Goal: Communication & Community: Participate in discussion

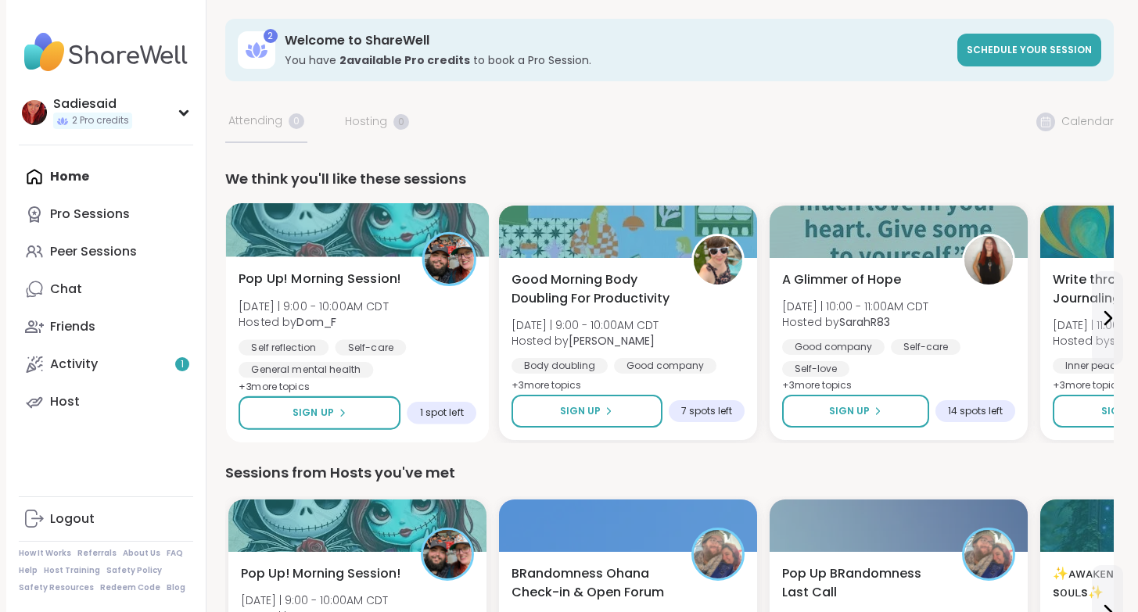
click at [489, 409] on div "Pop Up! Morning Session! [DATE] | 9:00 - 10:00AM CDT Hosted by Dom_F Self refle…" at bounding box center [357, 350] width 264 height 186
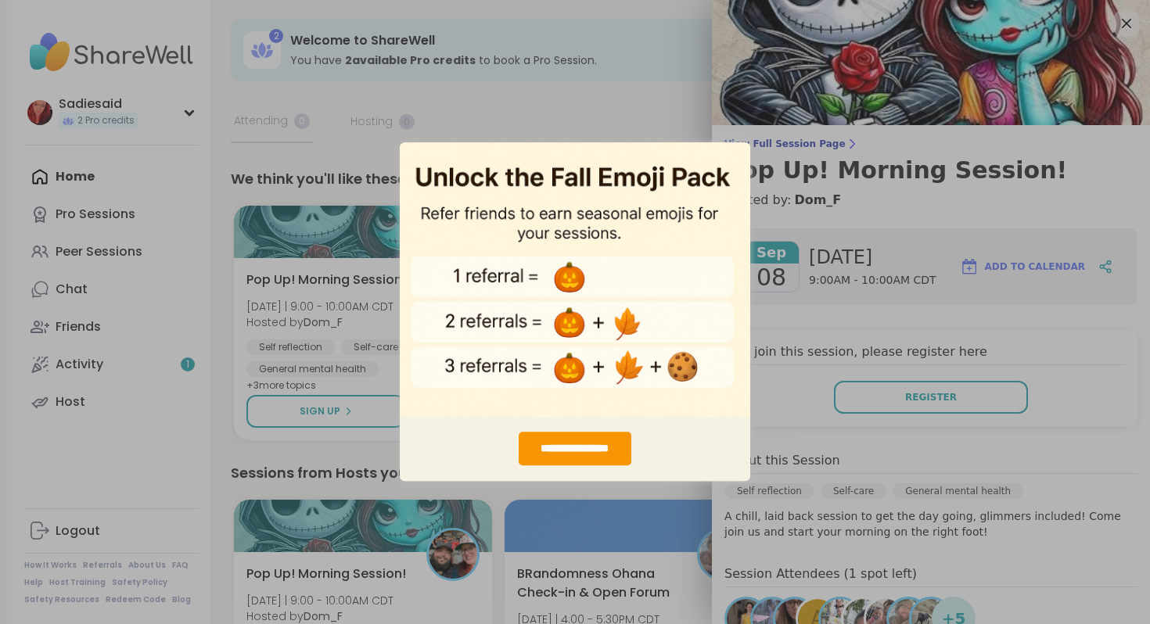
click at [928, 513] on div "**********" at bounding box center [575, 312] width 1150 height 624
click at [669, 515] on div "**********" at bounding box center [575, 312] width 1150 height 624
click at [590, 434] on div "**********" at bounding box center [575, 450] width 112 height 34
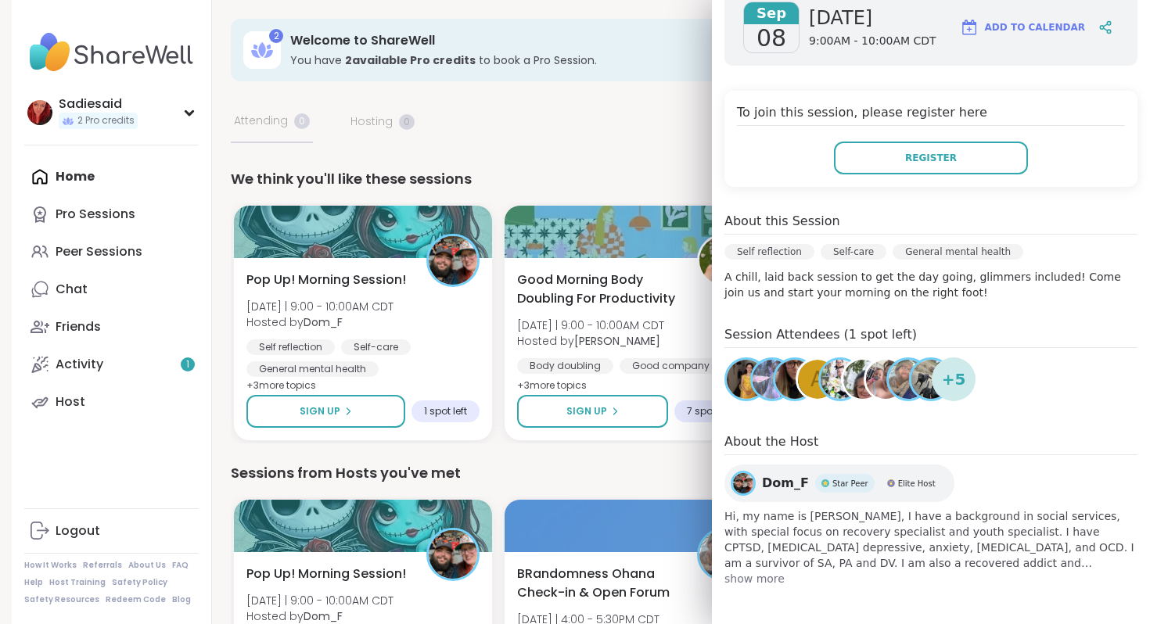
scroll to position [425, 0]
click at [905, 165] on span "Register" at bounding box center [931, 158] width 52 height 14
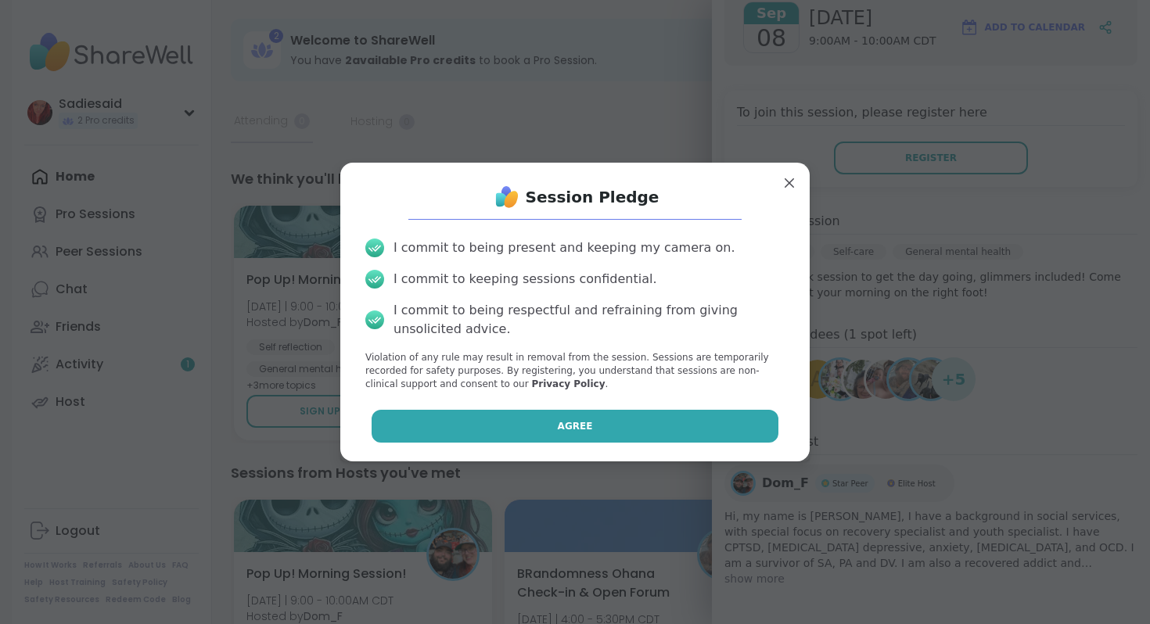
click at [618, 443] on button "Agree" at bounding box center [575, 426] width 407 height 33
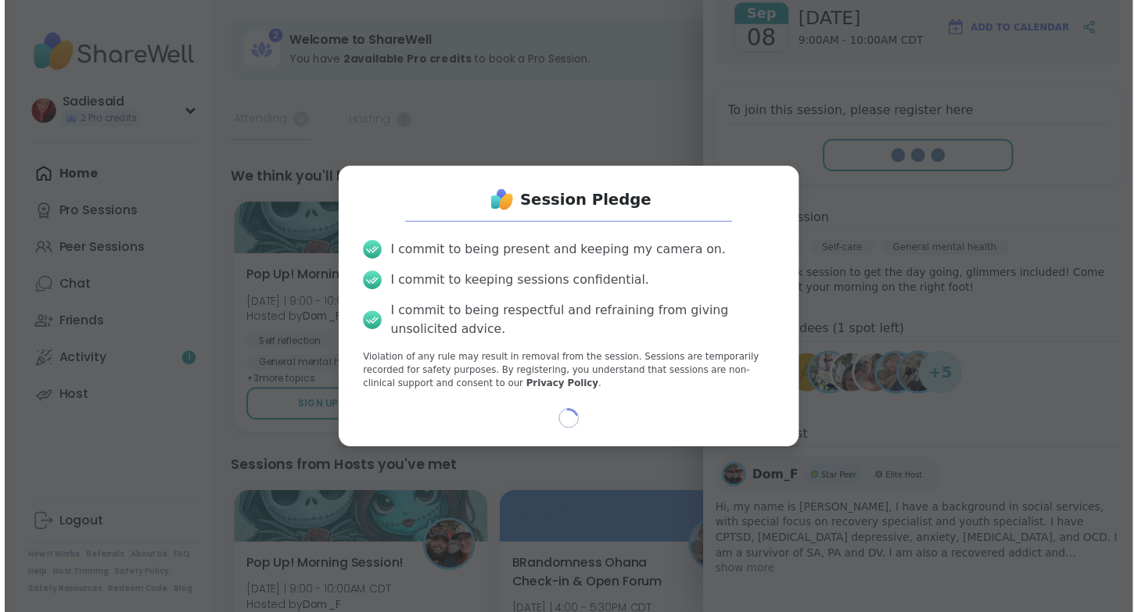
scroll to position [66, 0]
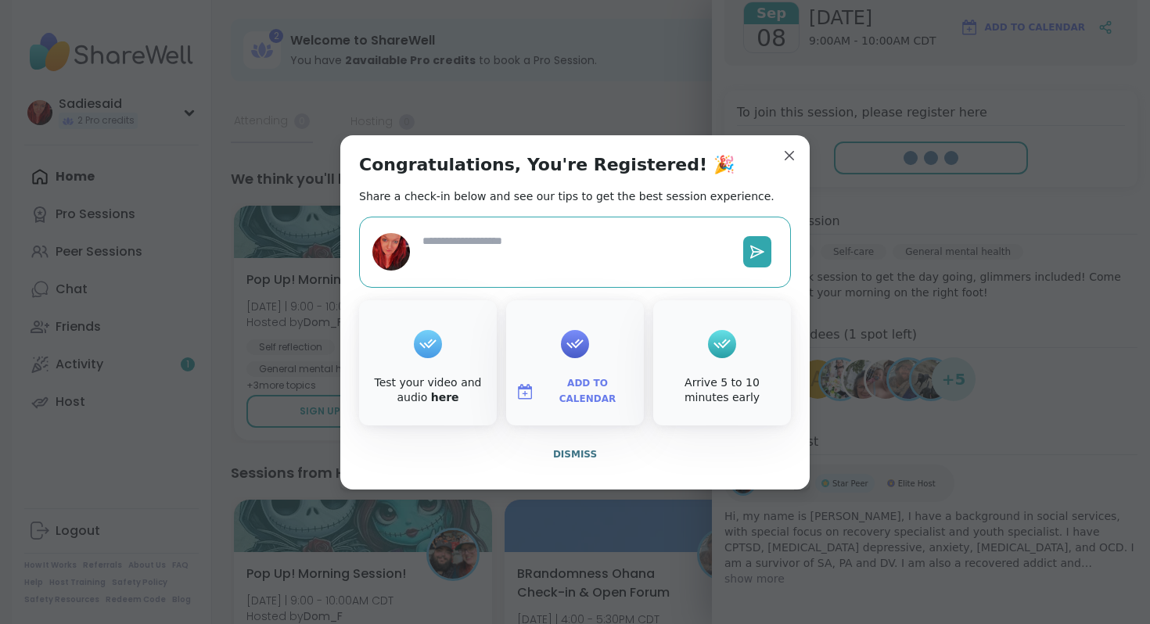
type textarea "*"
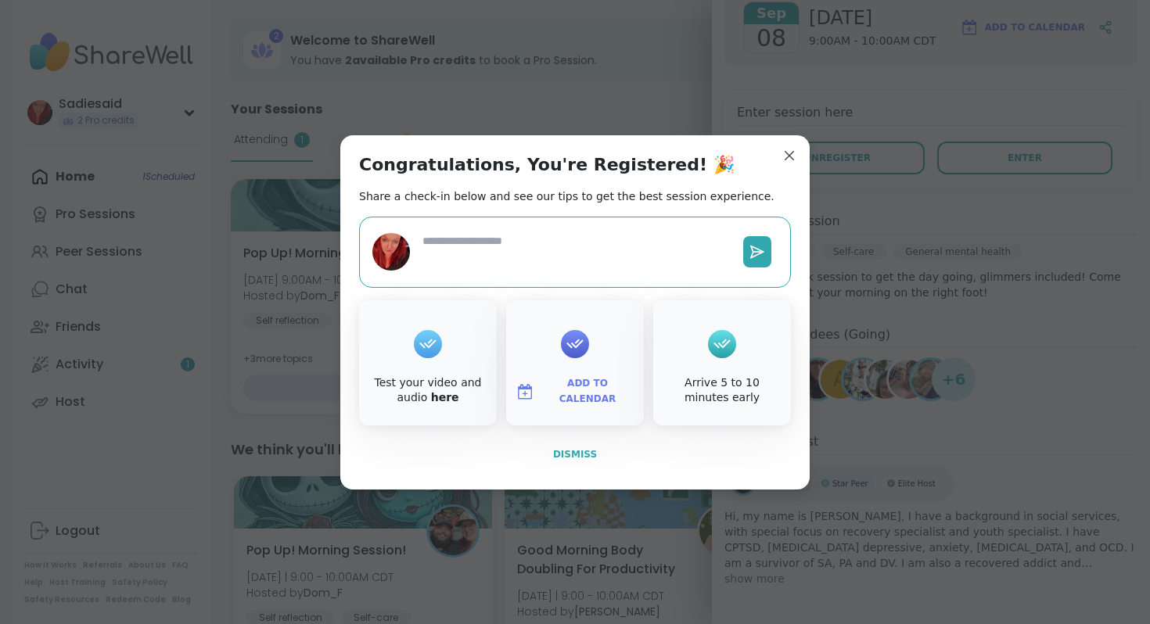
click at [594, 460] on span "Dismiss" at bounding box center [575, 454] width 44 height 11
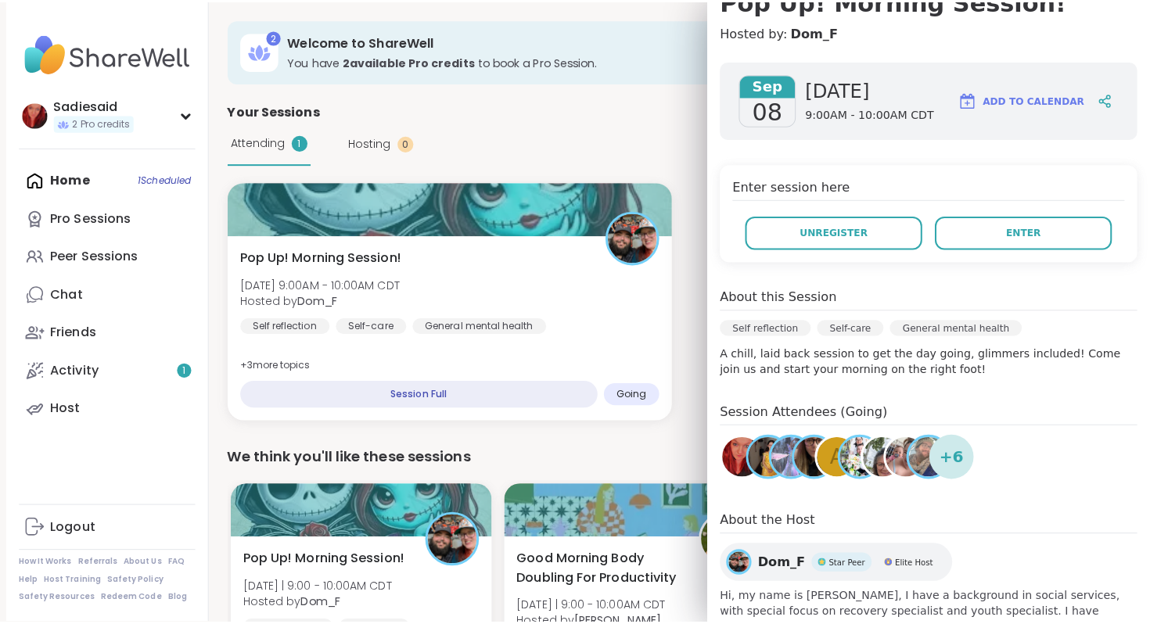
scroll to position [170, 0]
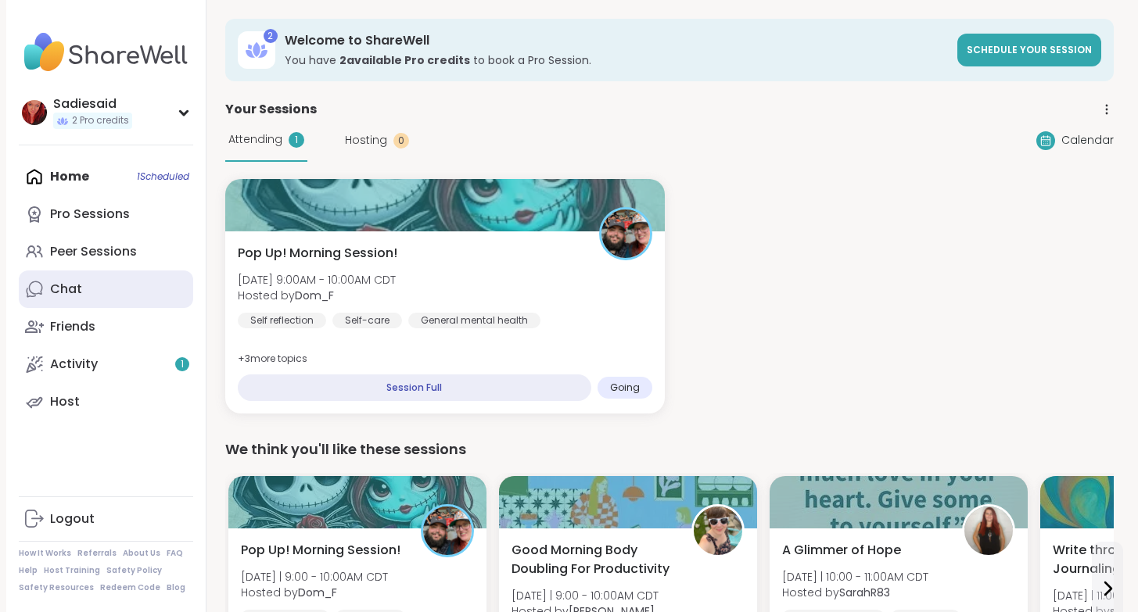
click at [193, 308] on link "Chat" at bounding box center [106, 290] width 174 height 38
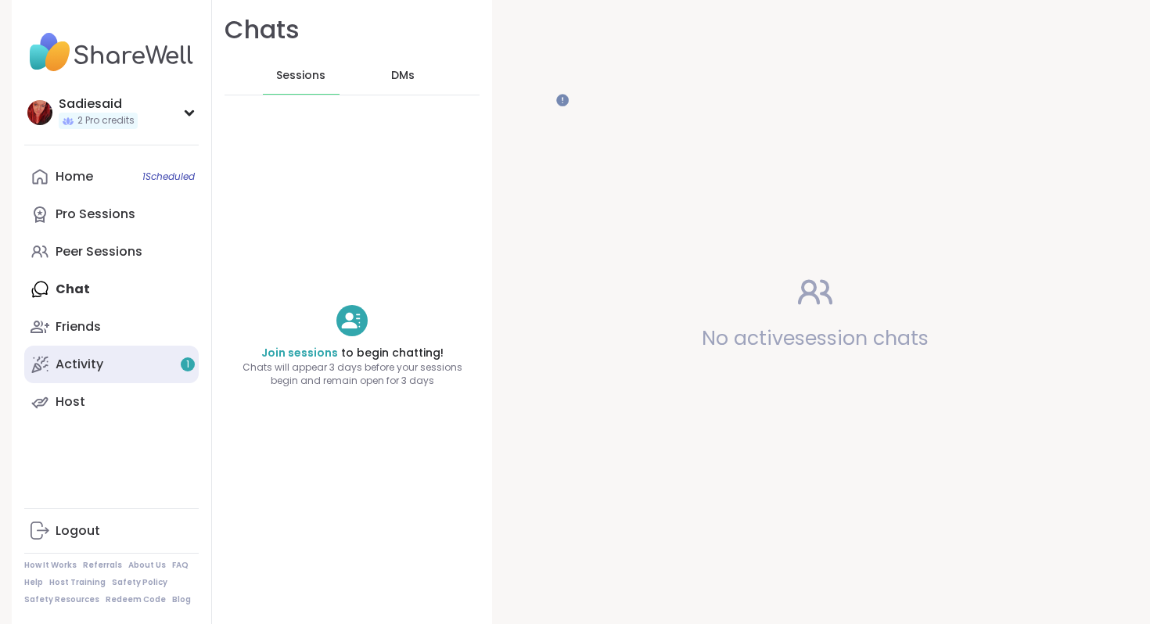
click at [131, 383] on link "Activity 1" at bounding box center [111, 365] width 174 height 38
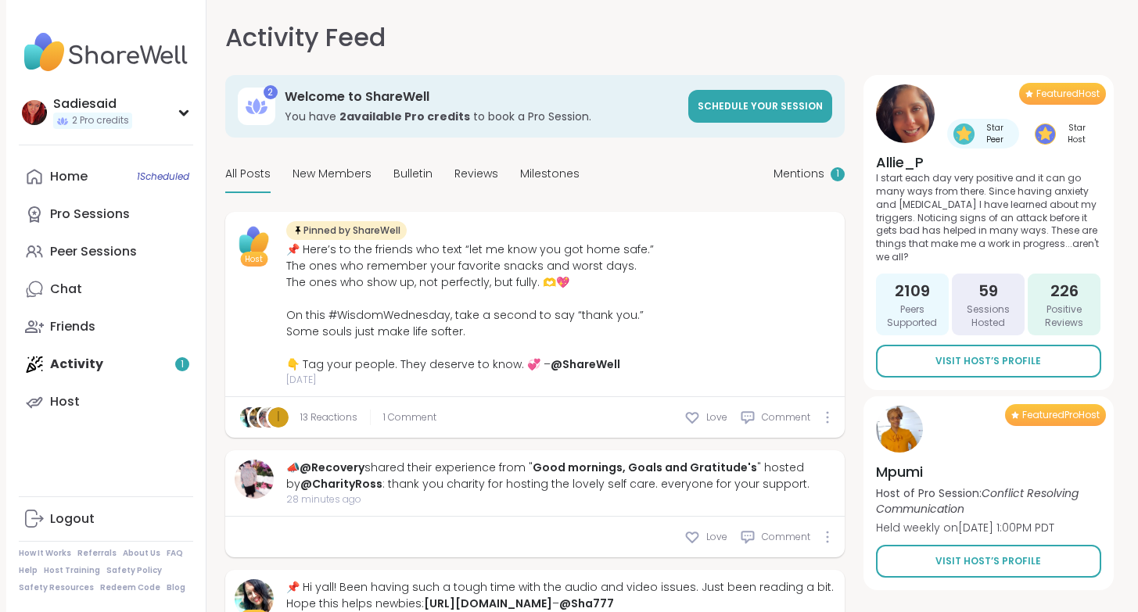
click at [155, 421] on div "Home 1 Scheduled Pro Sessions Peer Sessions Chat Friends Activity 1 Host" at bounding box center [106, 289] width 174 height 263
click at [88, 185] on div "Home 1 Scheduled" at bounding box center [69, 176] width 38 height 17
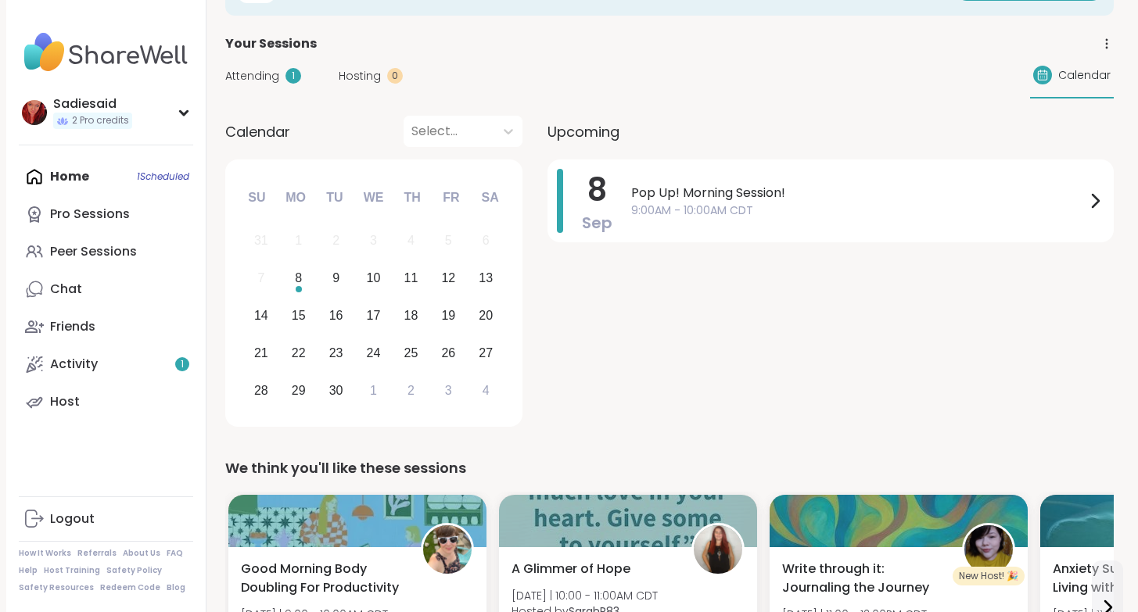
scroll to position [70, 0]
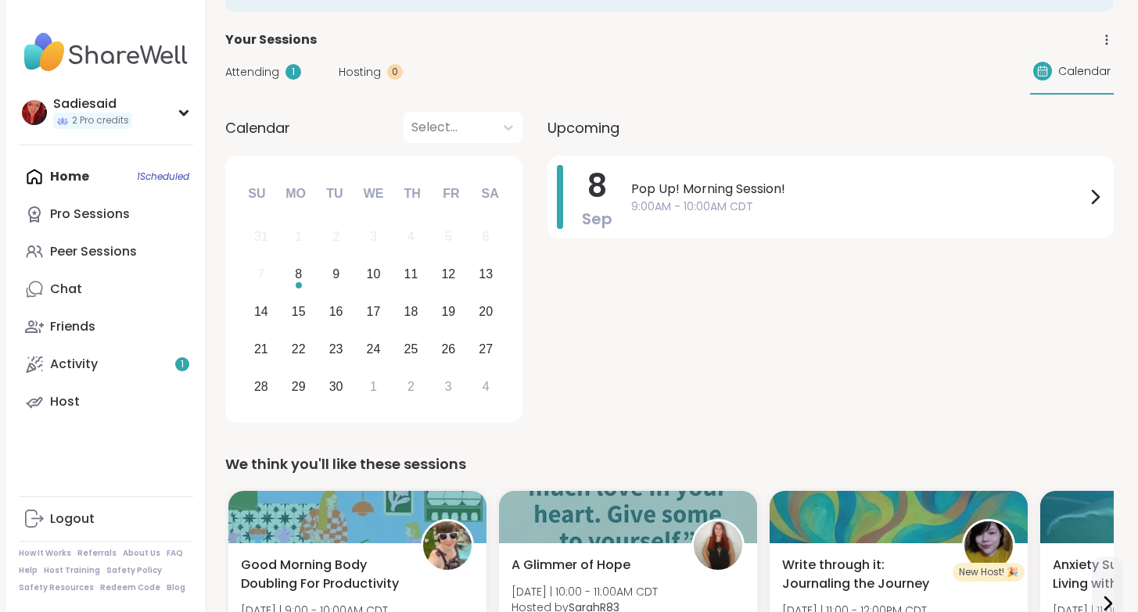
click at [279, 81] on span "Attending" at bounding box center [252, 72] width 54 height 16
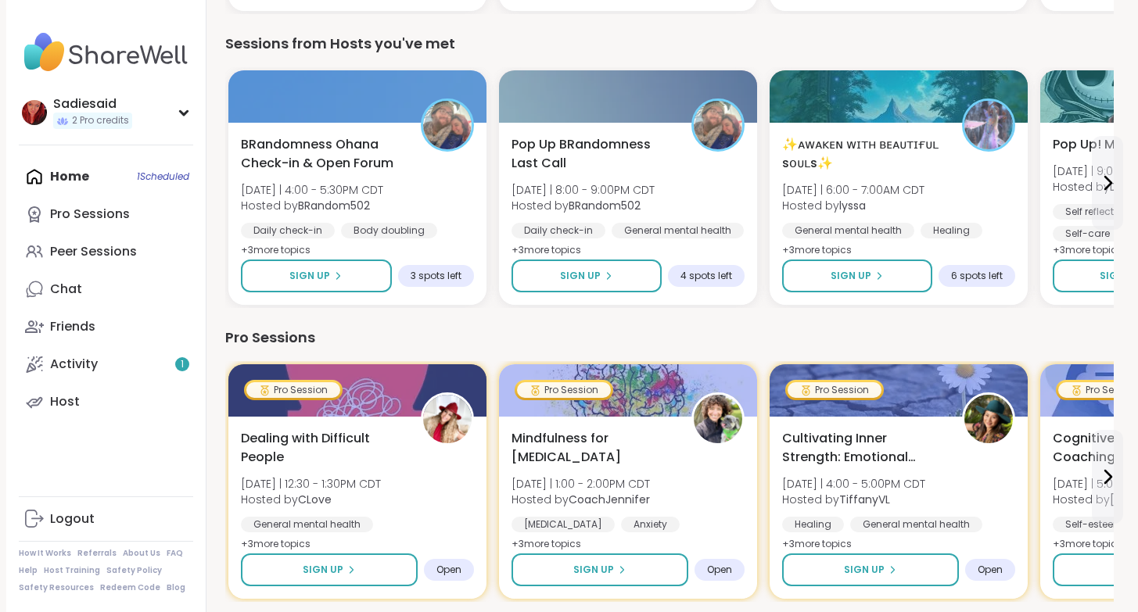
scroll to position [705, 0]
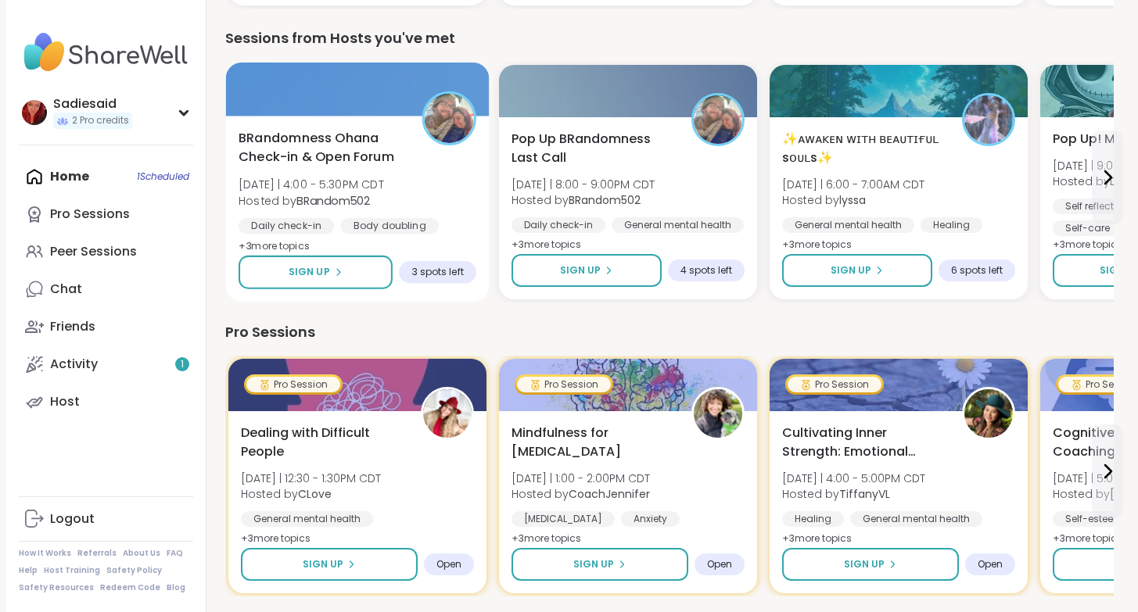
click at [489, 302] on div "BRandomness Ohana Check-in & Open Forum [DATE] | 4:00 - 5:30PM CDT Hosted by BR…" at bounding box center [357, 209] width 264 height 186
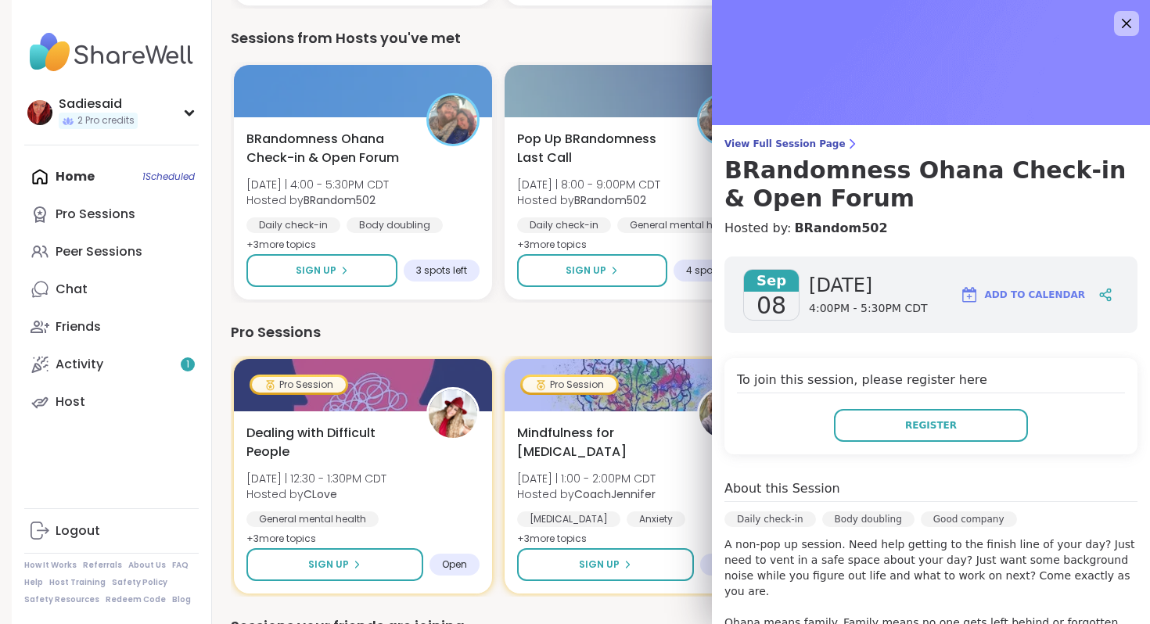
click at [212, 145] on div "Sadiesaid 2 Pro credits Profile Membership Settings Help Home 1 Scheduled Pro S…" at bounding box center [112, 312] width 200 height 624
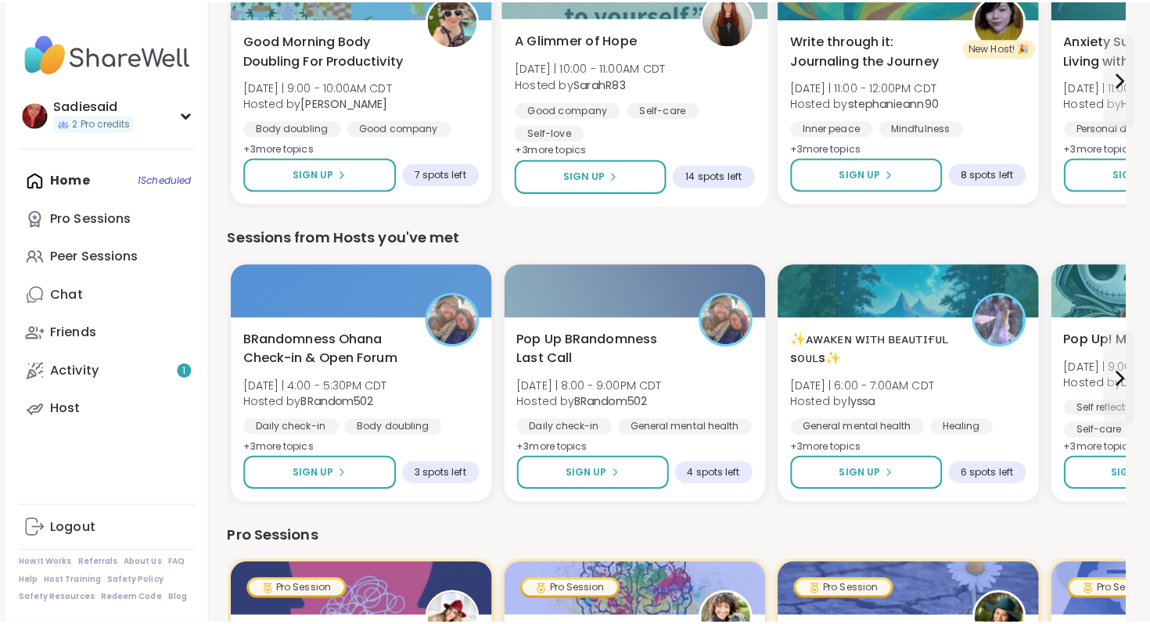
scroll to position [511, 144]
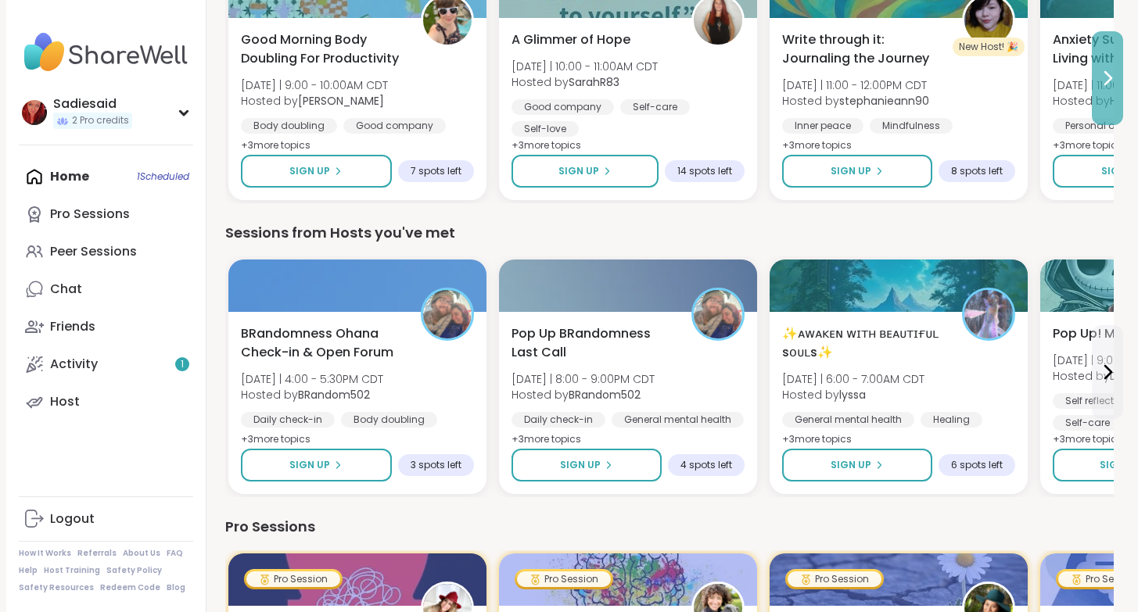
click at [1098, 88] on icon at bounding box center [1107, 78] width 19 height 19
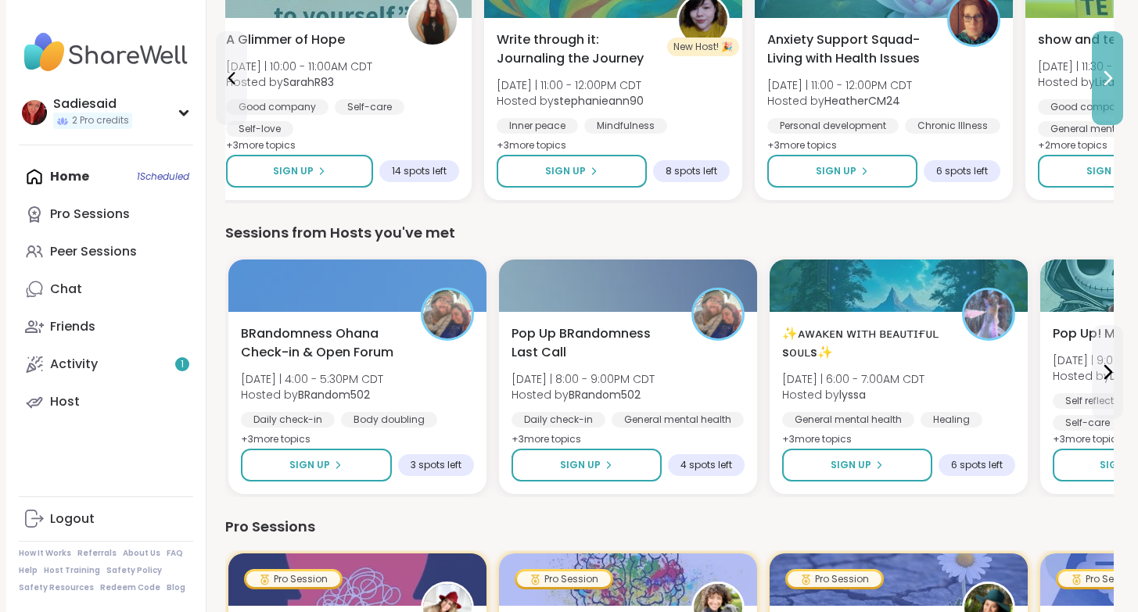
click at [1098, 88] on icon at bounding box center [1107, 78] width 19 height 19
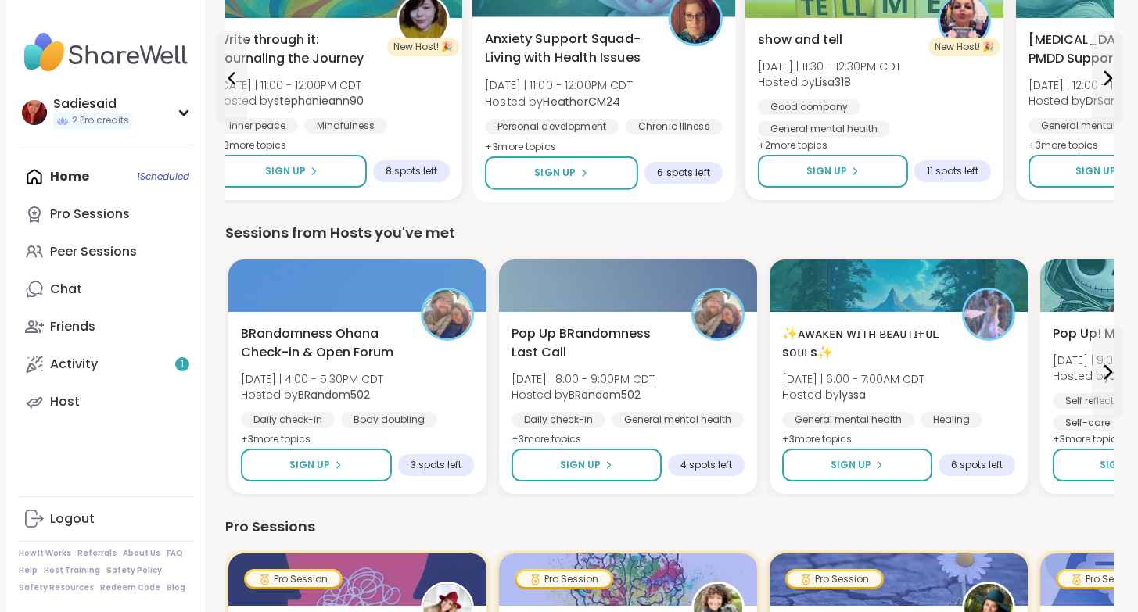
click at [643, 203] on div "Anxiety Support Squad- Living with Health Issues [DATE] | 11:00 - 12:00PM CDT H…" at bounding box center [604, 109] width 264 height 186
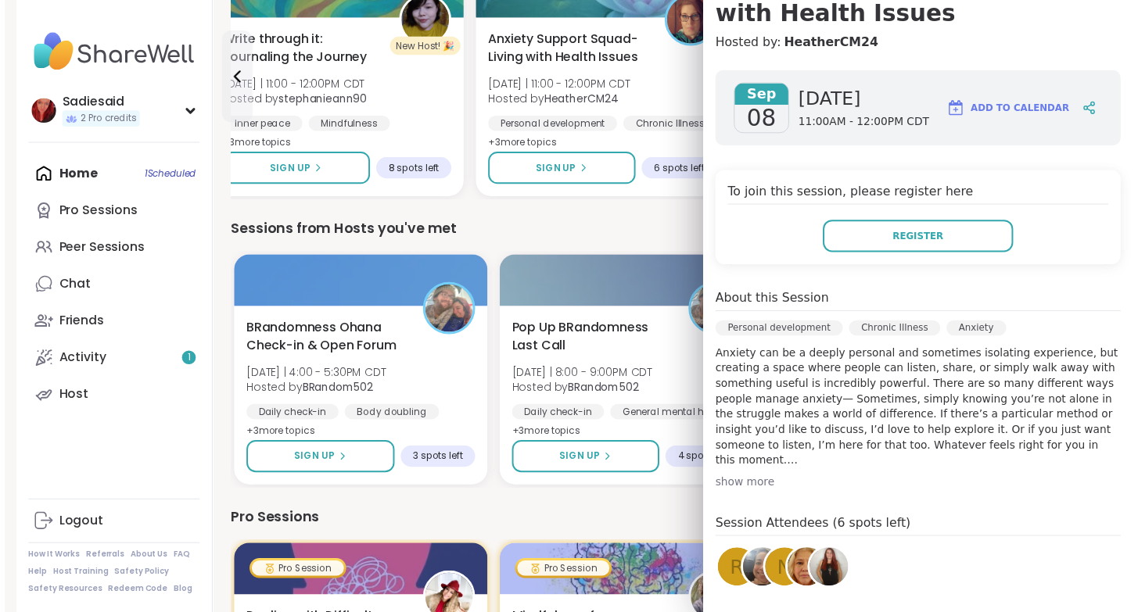
scroll to position [190, 0]
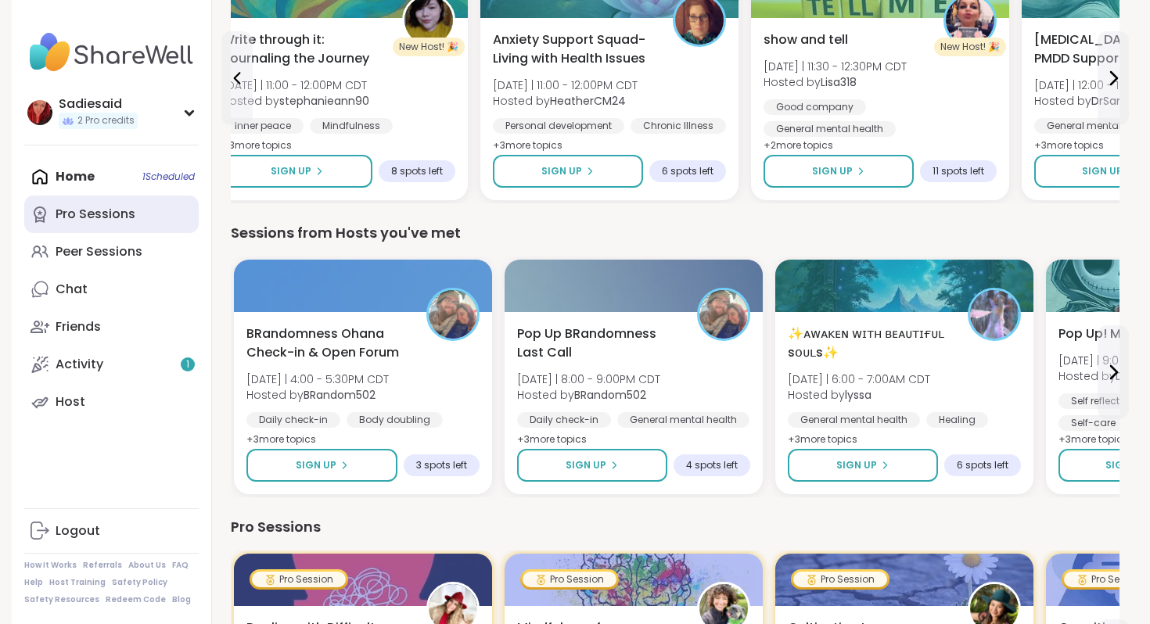
click at [199, 233] on link "Pro Sessions" at bounding box center [111, 215] width 174 height 38
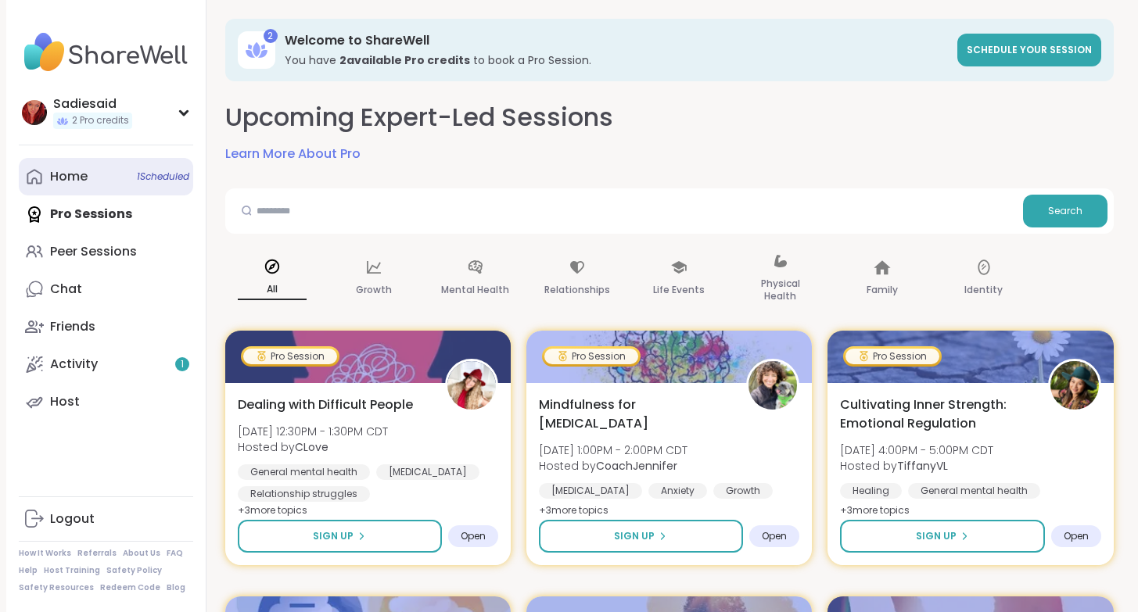
click at [88, 185] on div "Home 1 Scheduled" at bounding box center [69, 176] width 38 height 17
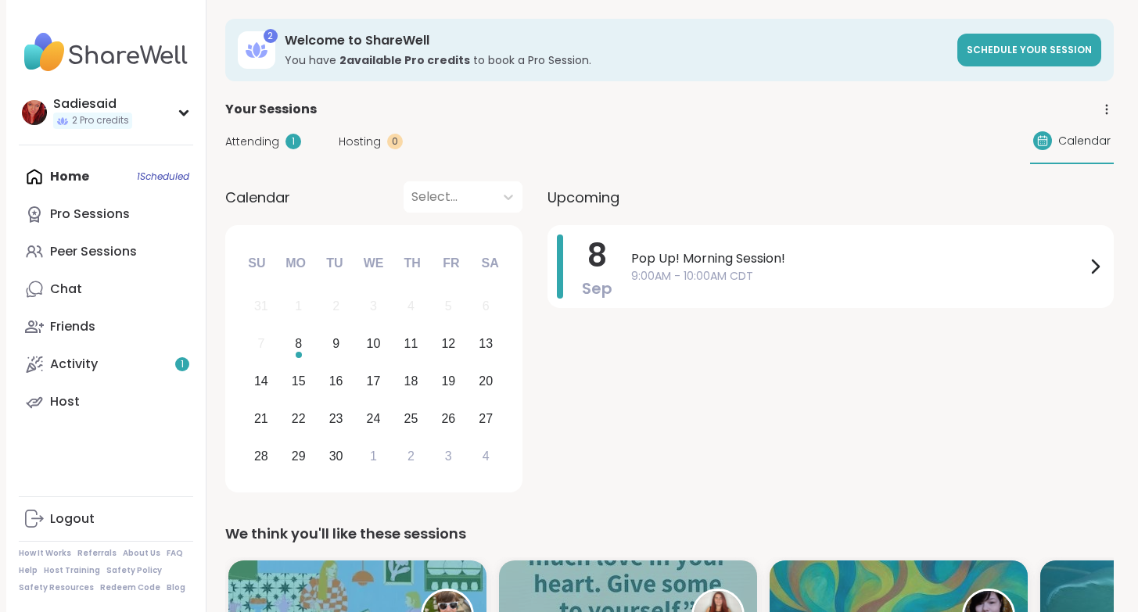
click at [279, 150] on span "Attending" at bounding box center [252, 142] width 54 height 16
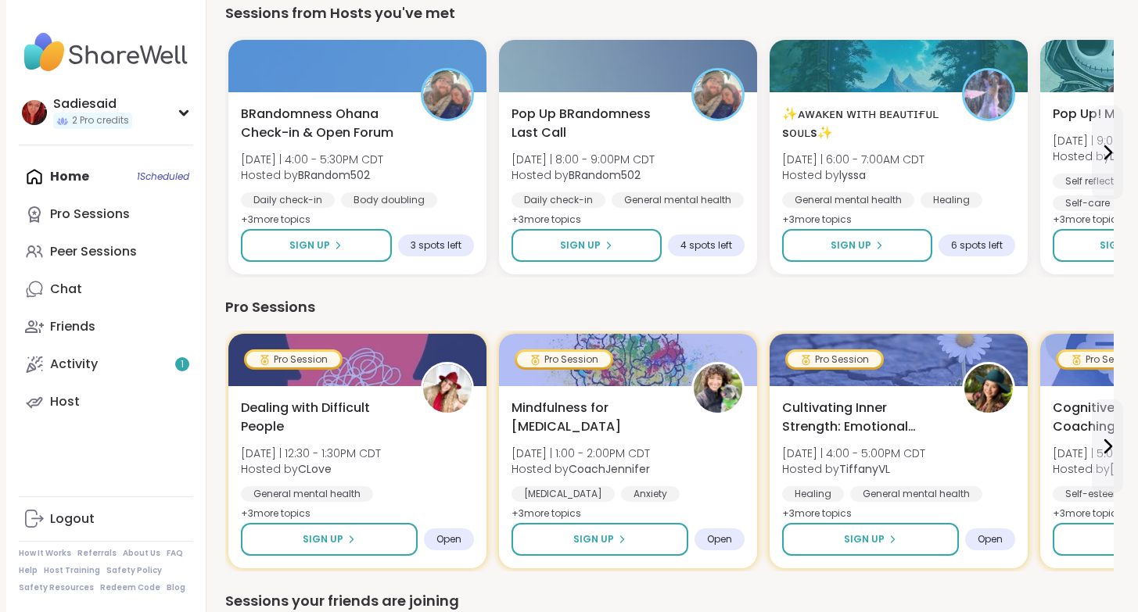
scroll to position [745, 0]
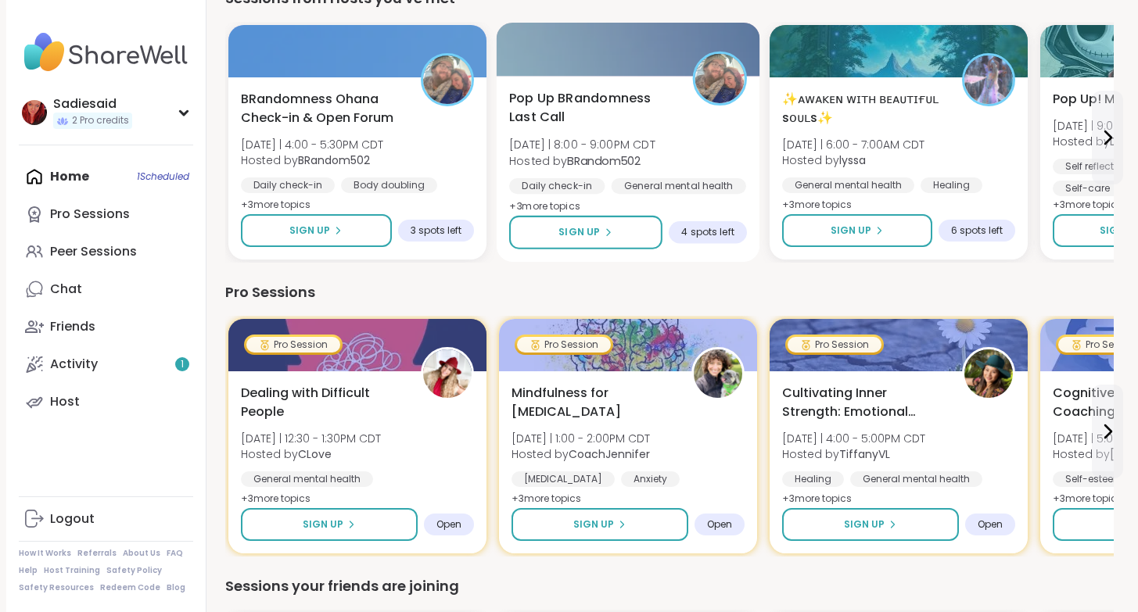
click at [675, 127] on span "Pop Up BRandomness Last Call" at bounding box center [592, 108] width 166 height 38
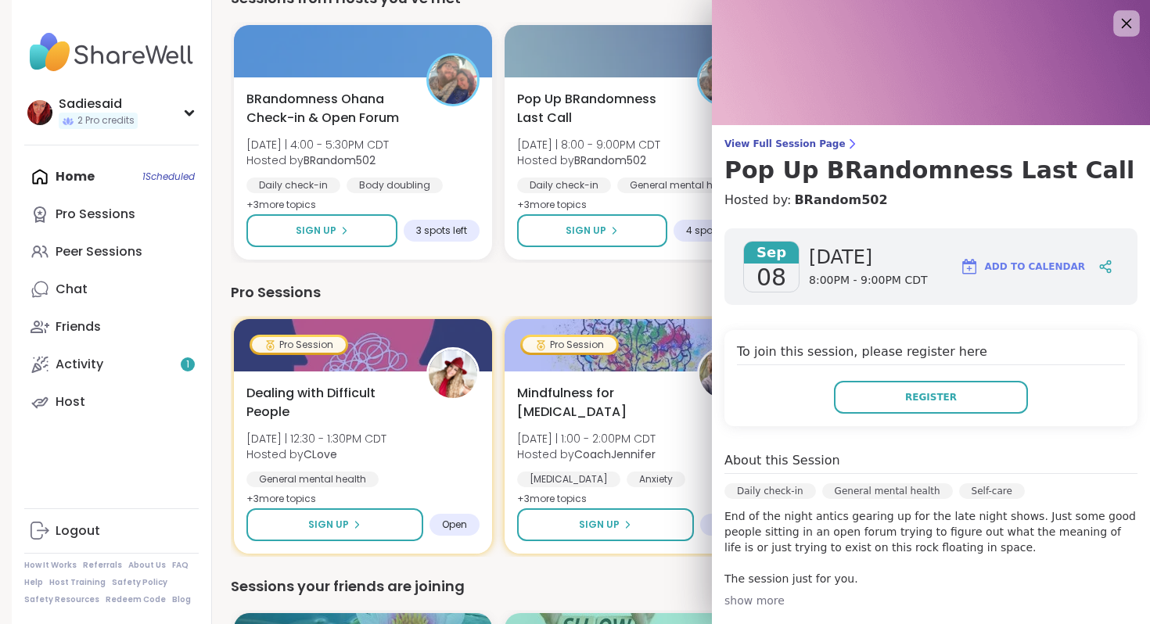
click at [1116, 26] on icon at bounding box center [1126, 23] width 20 height 20
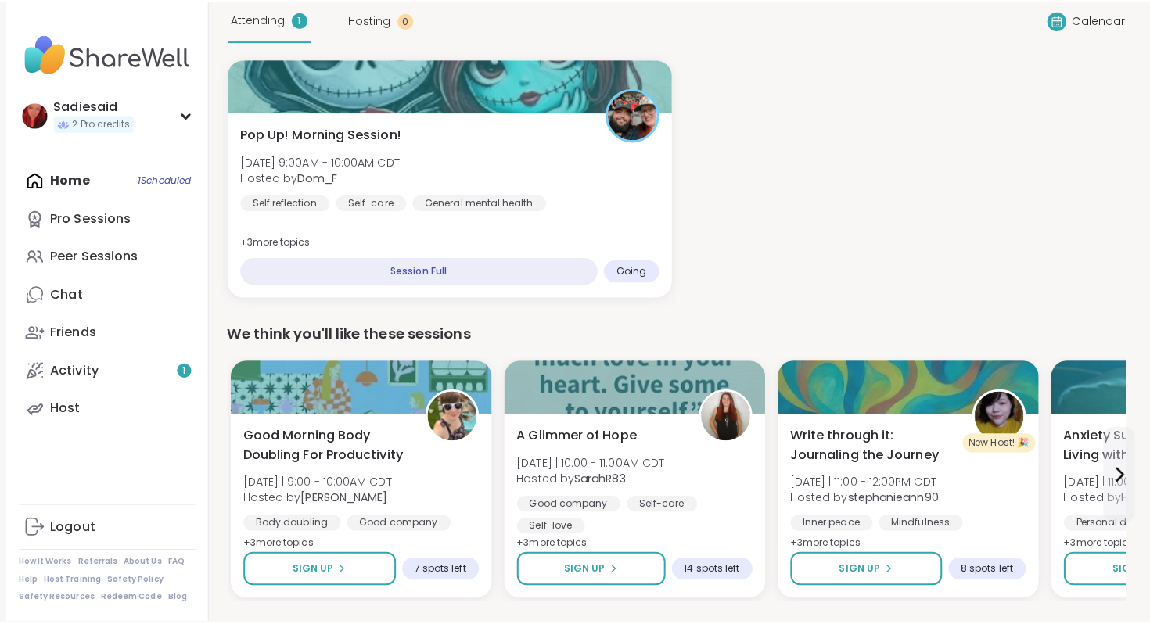
scroll to position [122, 0]
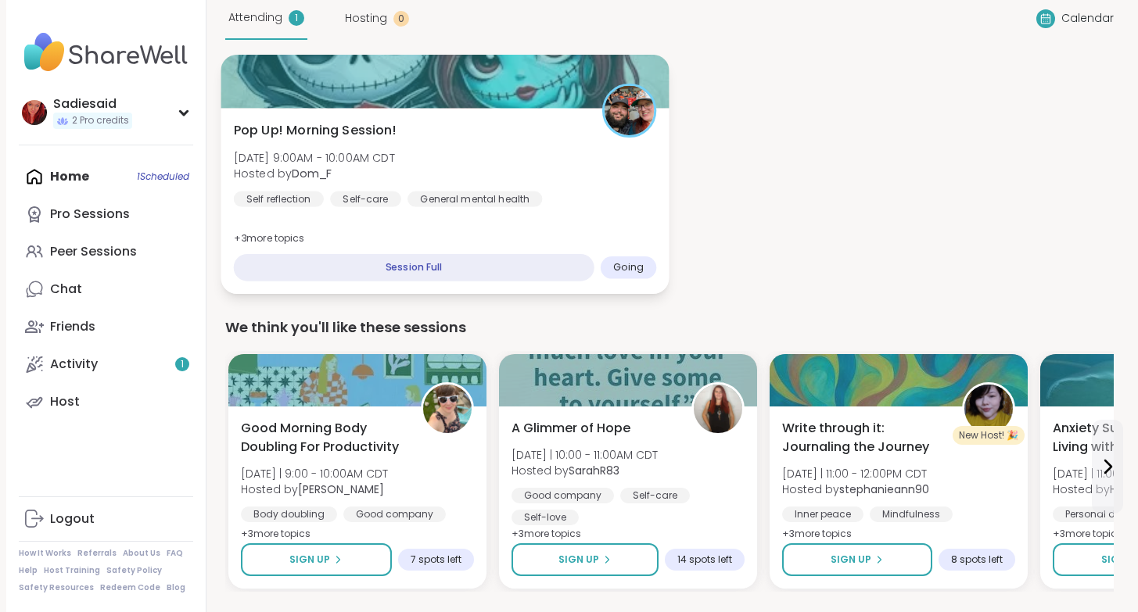
click at [644, 274] on span "Going" at bounding box center [628, 267] width 31 height 13
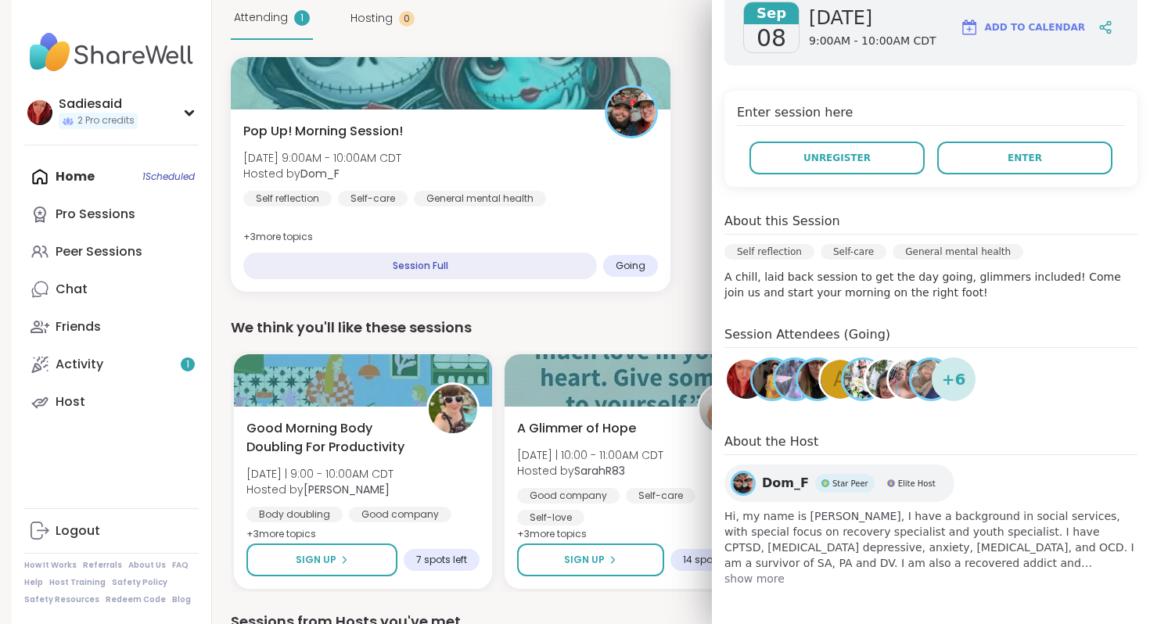
scroll to position [530, 0]
click at [1036, 269] on div "Self reflection Self-care General mental health" at bounding box center [930, 256] width 413 height 25
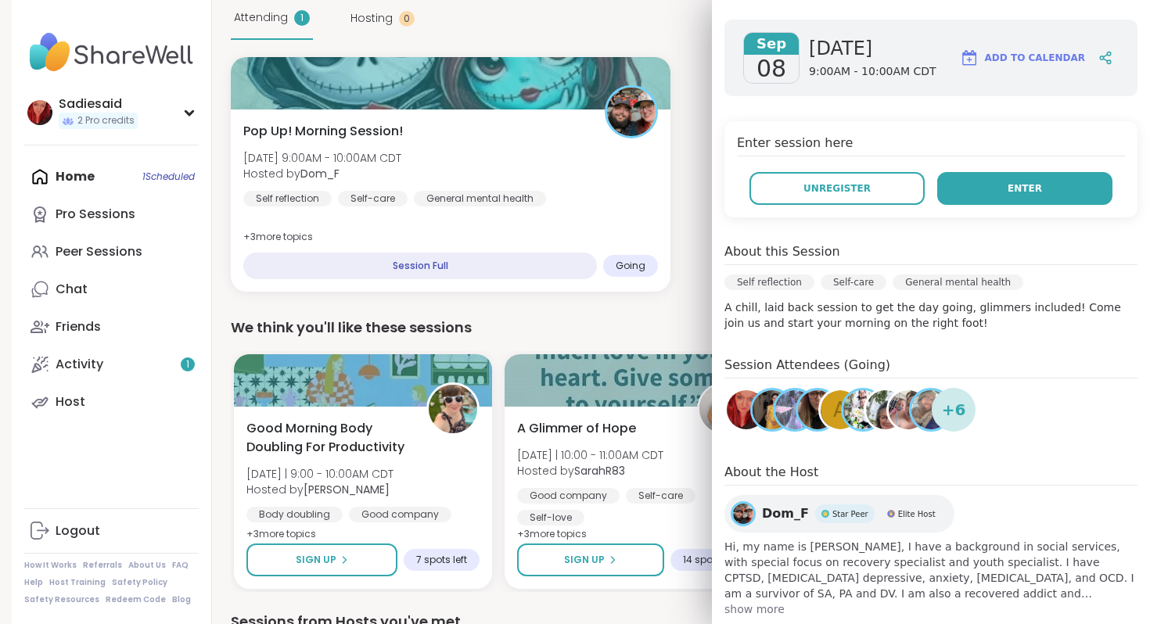
click at [979, 205] on button "Enter" at bounding box center [1024, 188] width 175 height 33
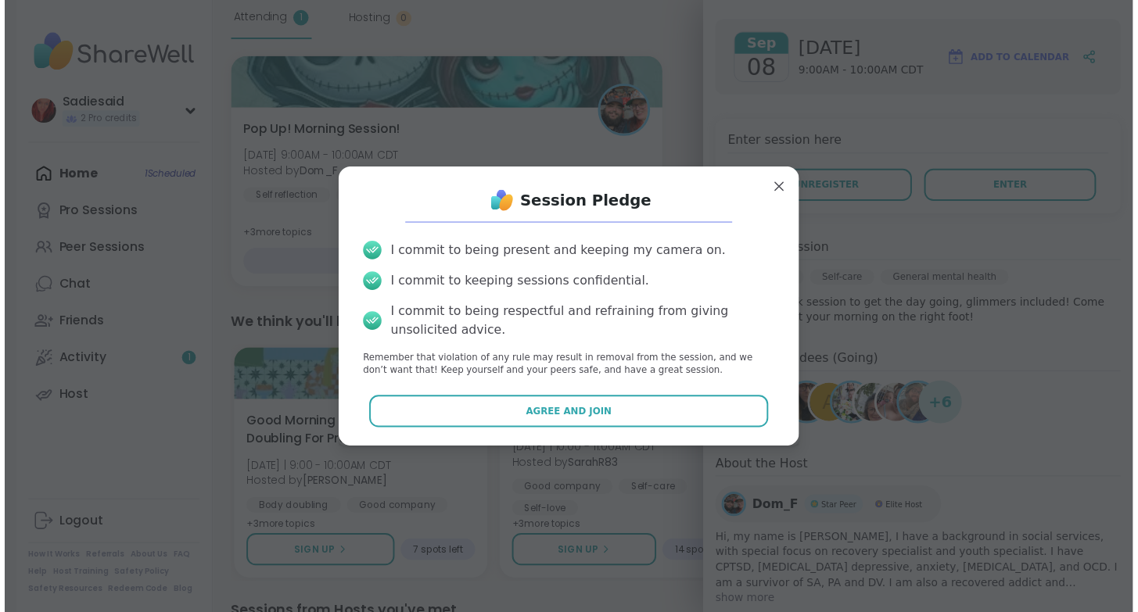
scroll to position [56, 0]
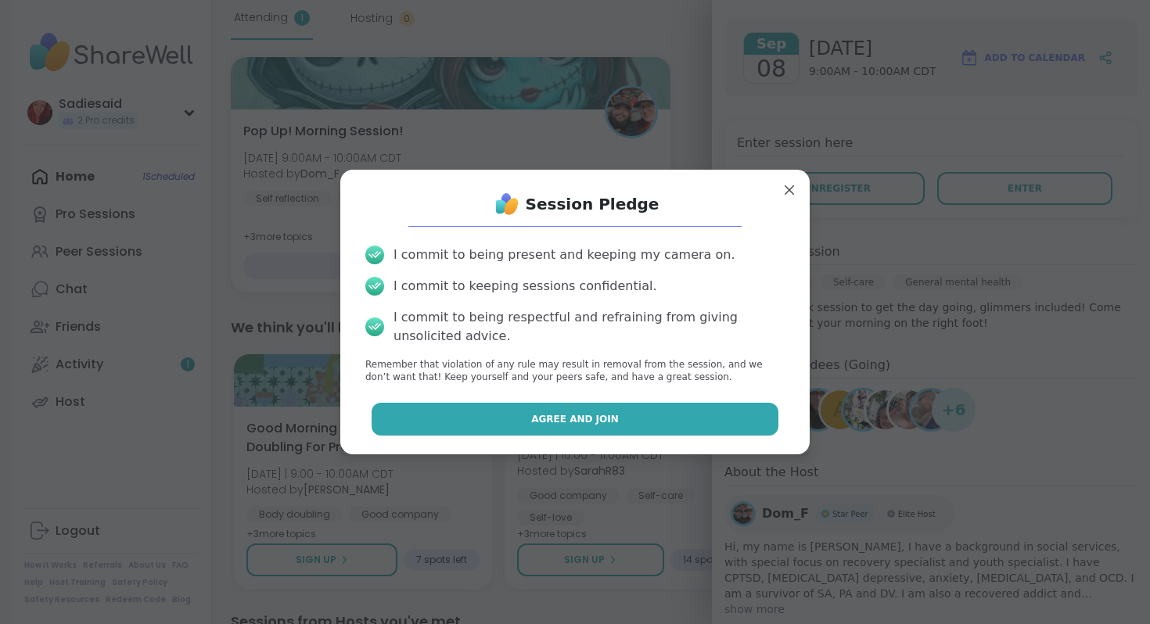
click at [619, 426] on span "Agree and Join" at bounding box center [575, 419] width 88 height 14
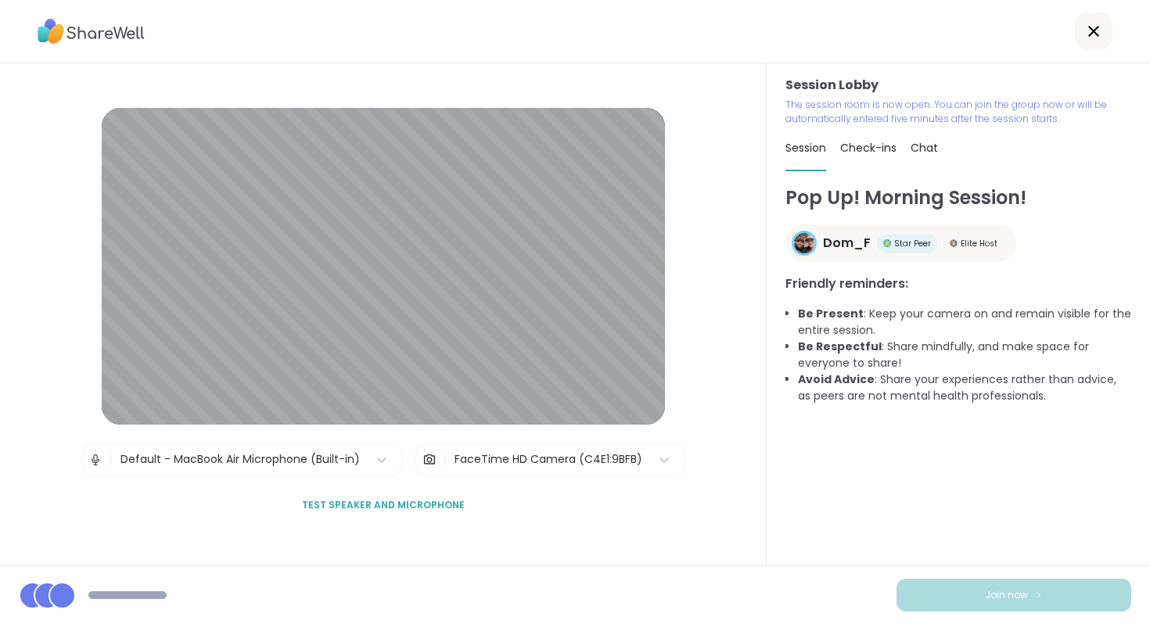
click at [946, 567] on div "Join now" at bounding box center [575, 594] width 1150 height 59
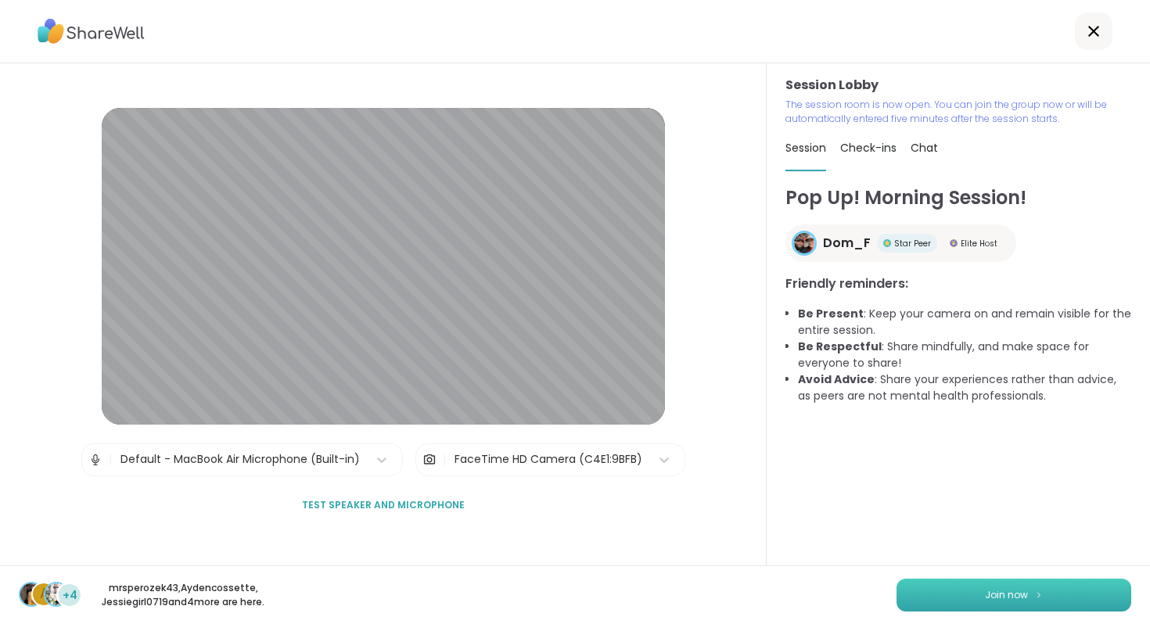
click at [946, 579] on button "Join now" at bounding box center [1013, 595] width 235 height 33
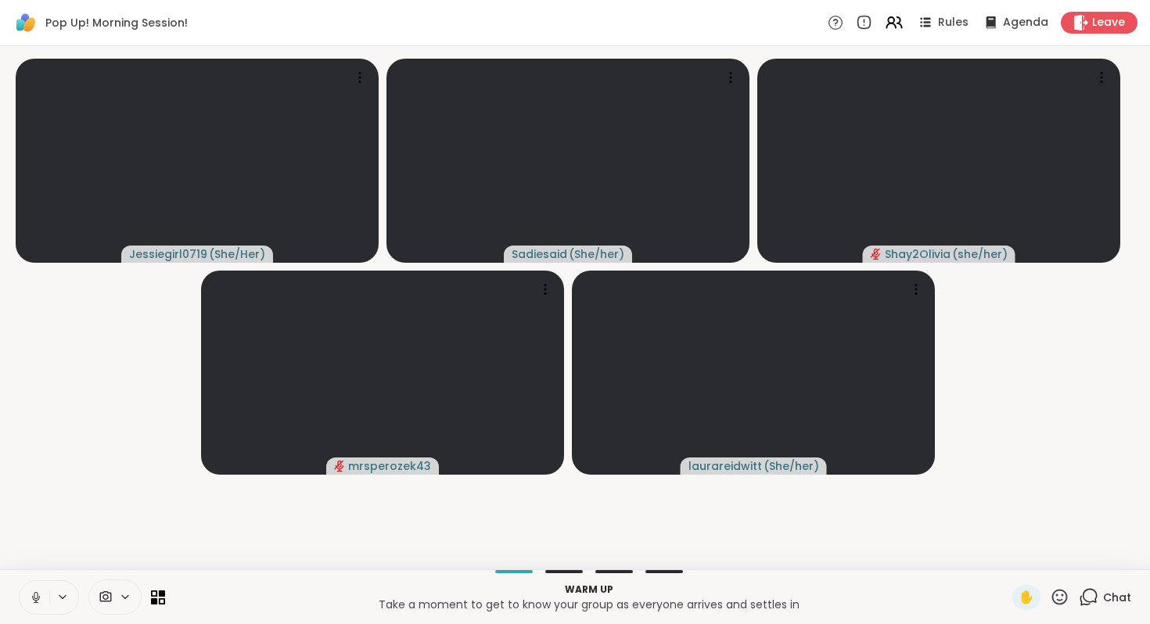
click at [43, 591] on icon at bounding box center [36, 598] width 14 height 14
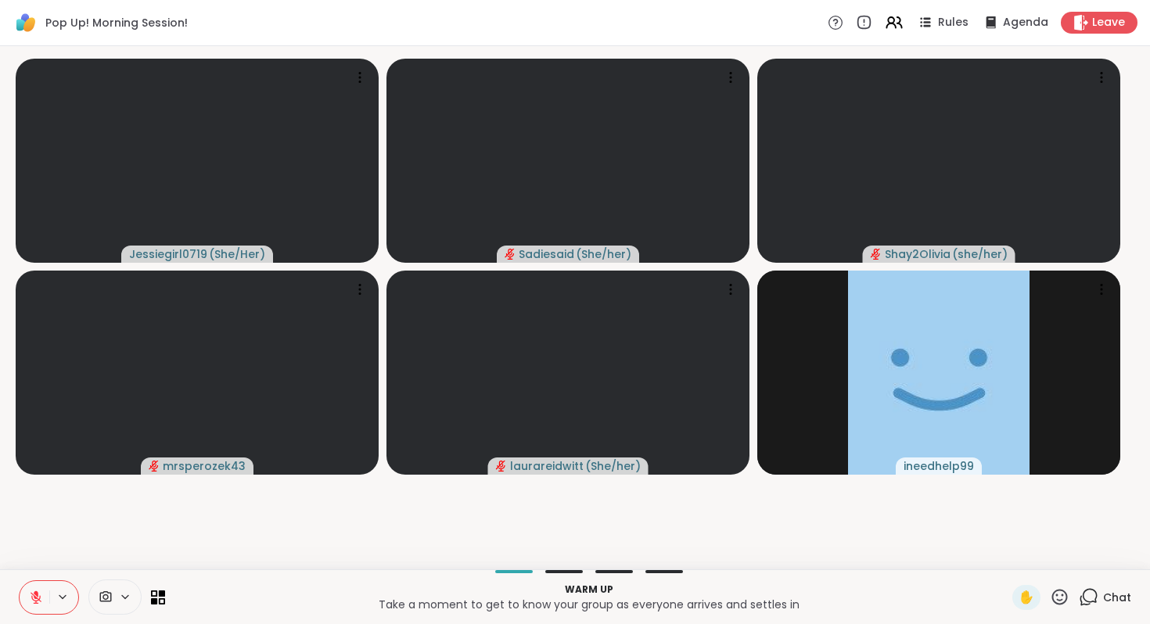
click at [43, 591] on icon at bounding box center [36, 598] width 14 height 14
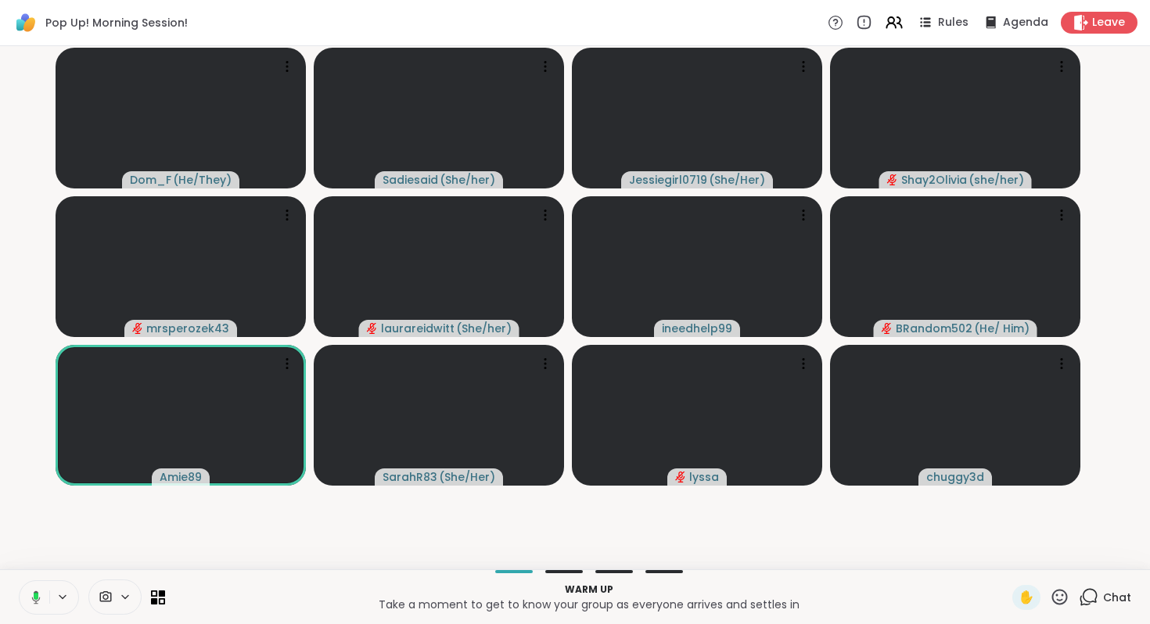
click at [41, 591] on icon at bounding box center [34, 598] width 14 height 14
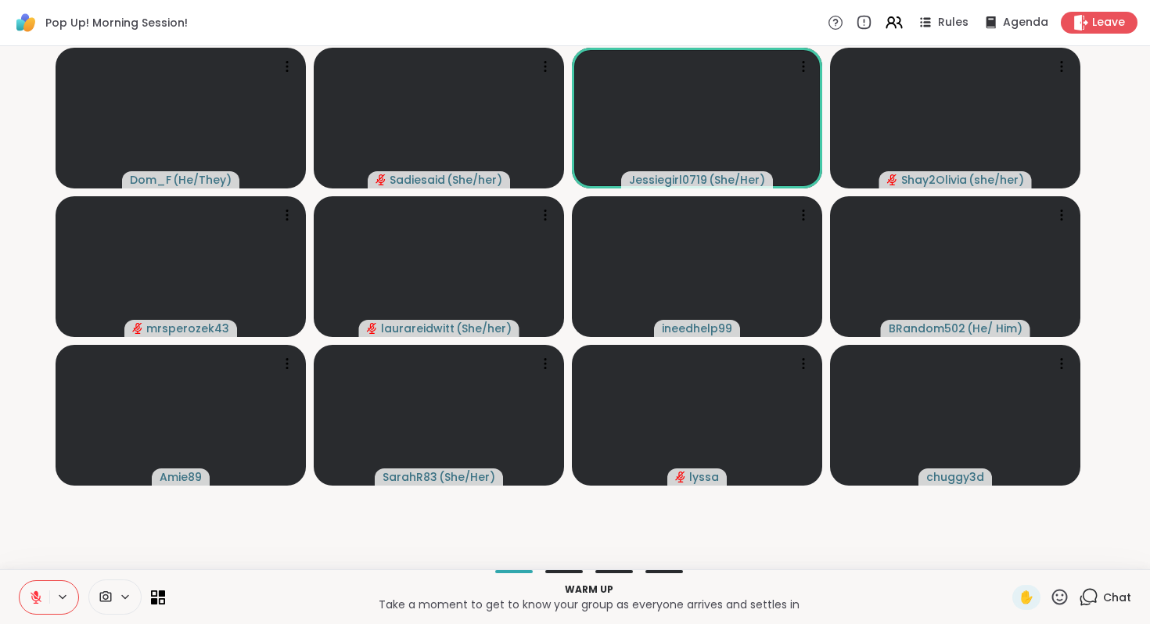
click at [43, 591] on icon at bounding box center [36, 598] width 14 height 14
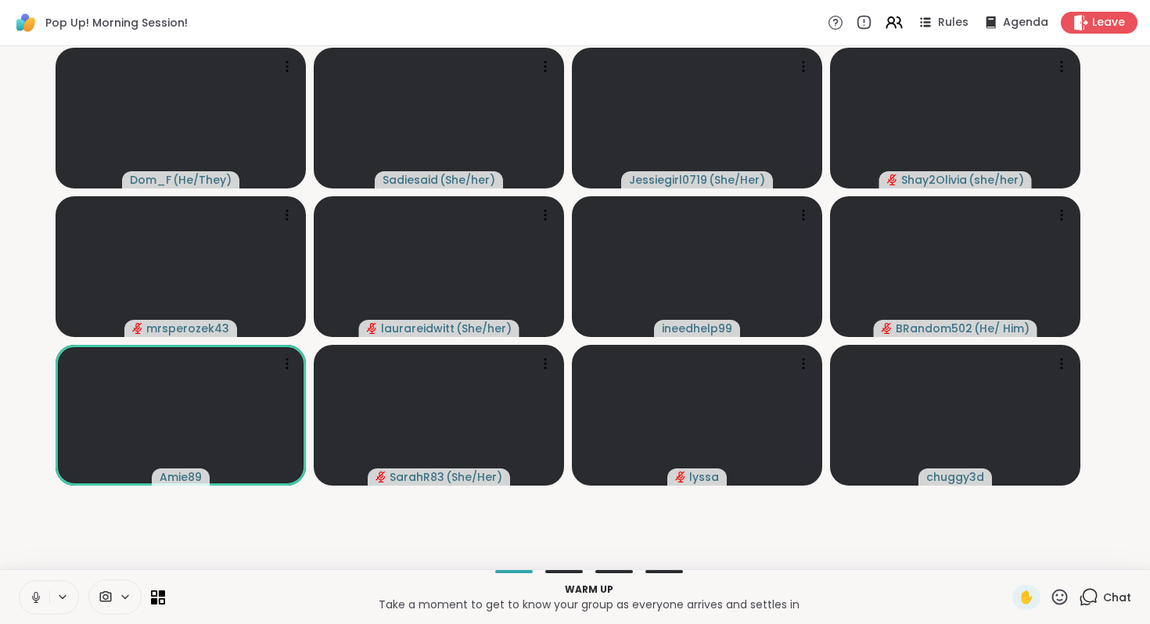
click at [43, 591] on icon at bounding box center [36, 598] width 14 height 14
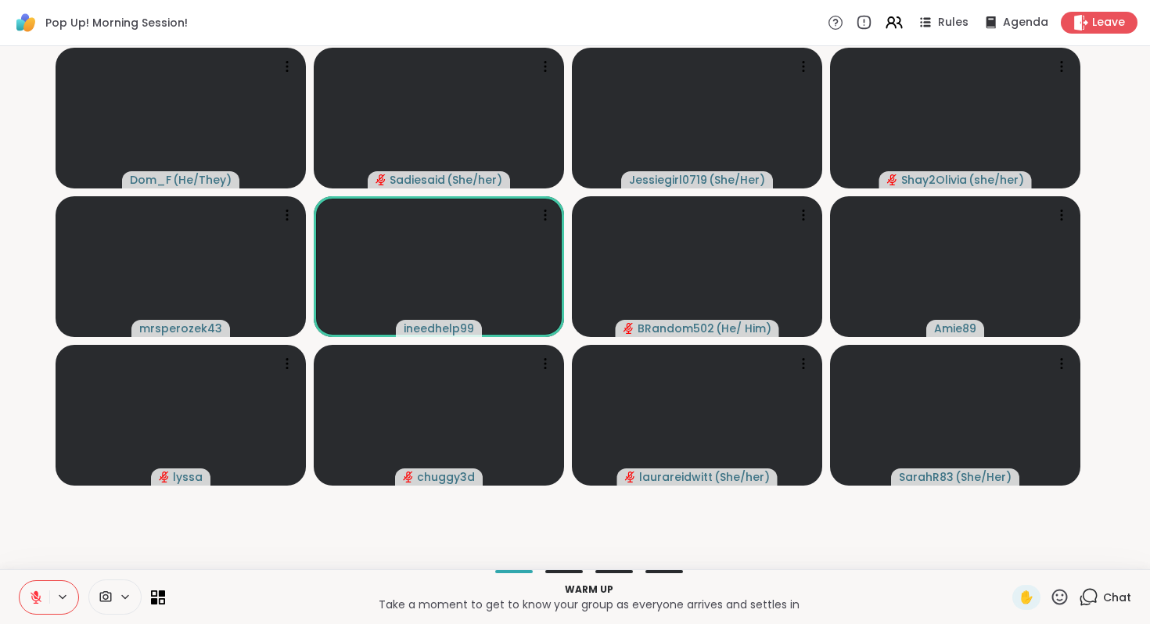
click at [1082, 589] on icon at bounding box center [1089, 596] width 15 height 14
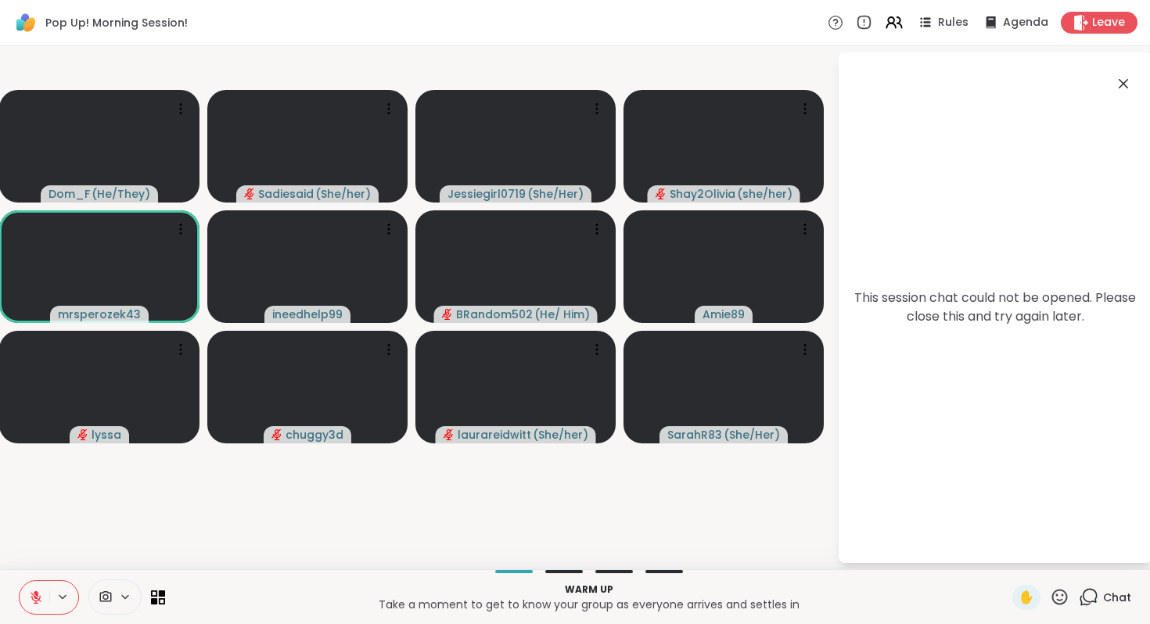
click at [1118, 88] on icon at bounding box center [1122, 83] width 9 height 9
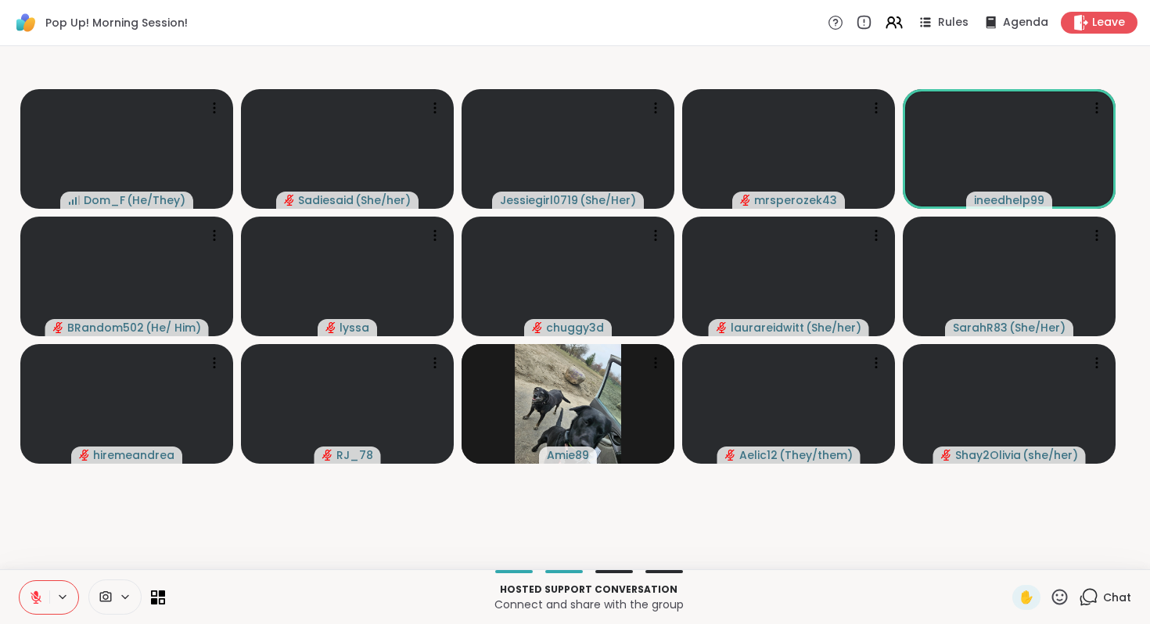
click at [1050, 587] on icon at bounding box center [1060, 597] width 20 height 20
click at [1040, 547] on span "👍" at bounding box center [1048, 556] width 16 height 19
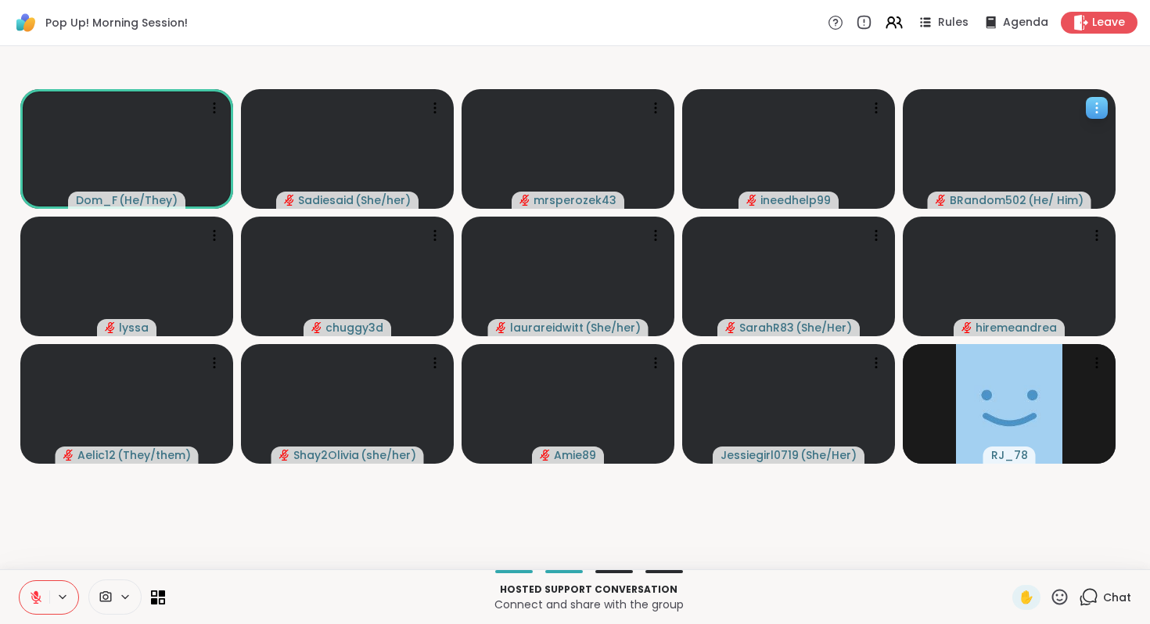
click at [1098, 116] on icon at bounding box center [1097, 108] width 16 height 16
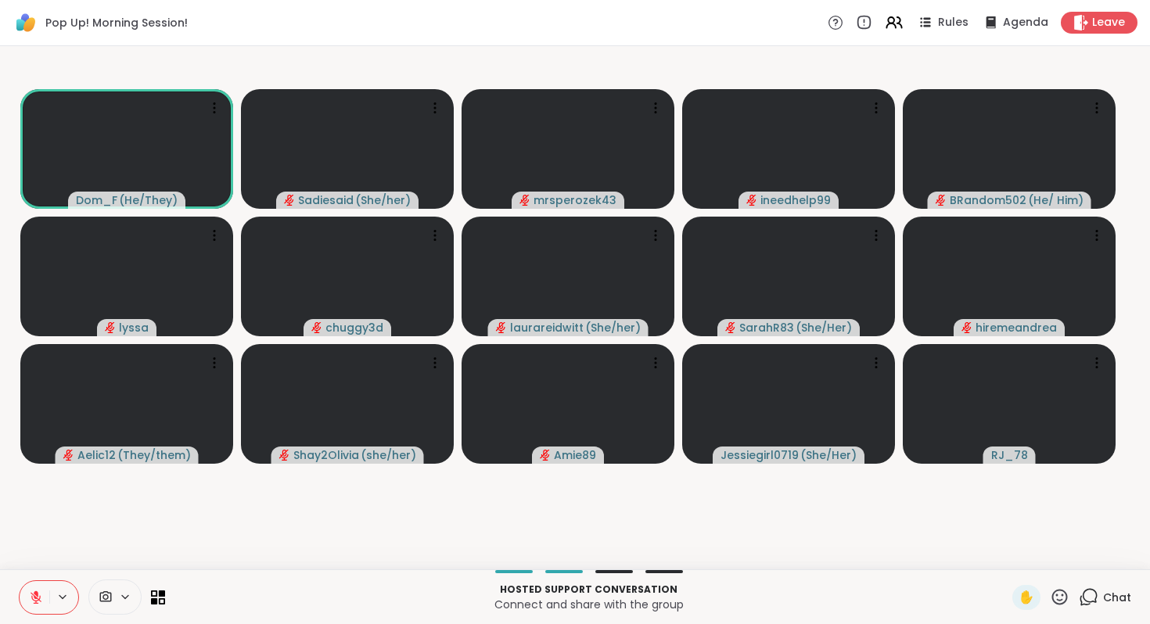
click at [841, 583] on p "Hosted support conversation" at bounding box center [588, 590] width 828 height 14
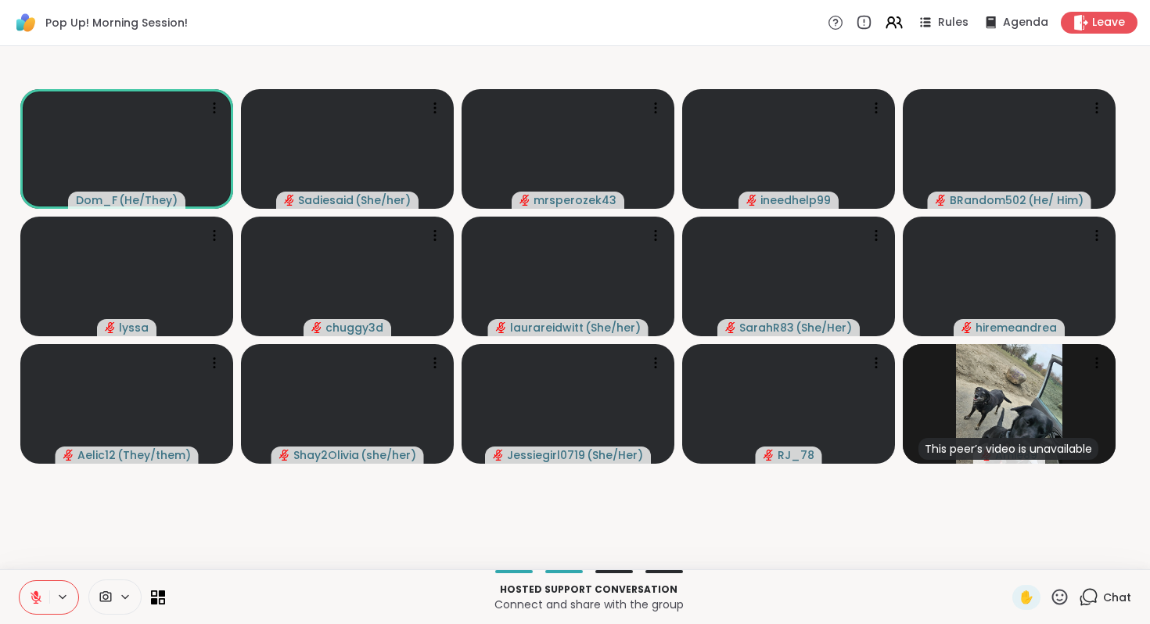
click at [1050, 587] on icon at bounding box center [1060, 597] width 20 height 20
click at [1006, 547] on span "❤️" at bounding box center [1014, 556] width 16 height 19
click at [1050, 587] on icon at bounding box center [1060, 597] width 20 height 20
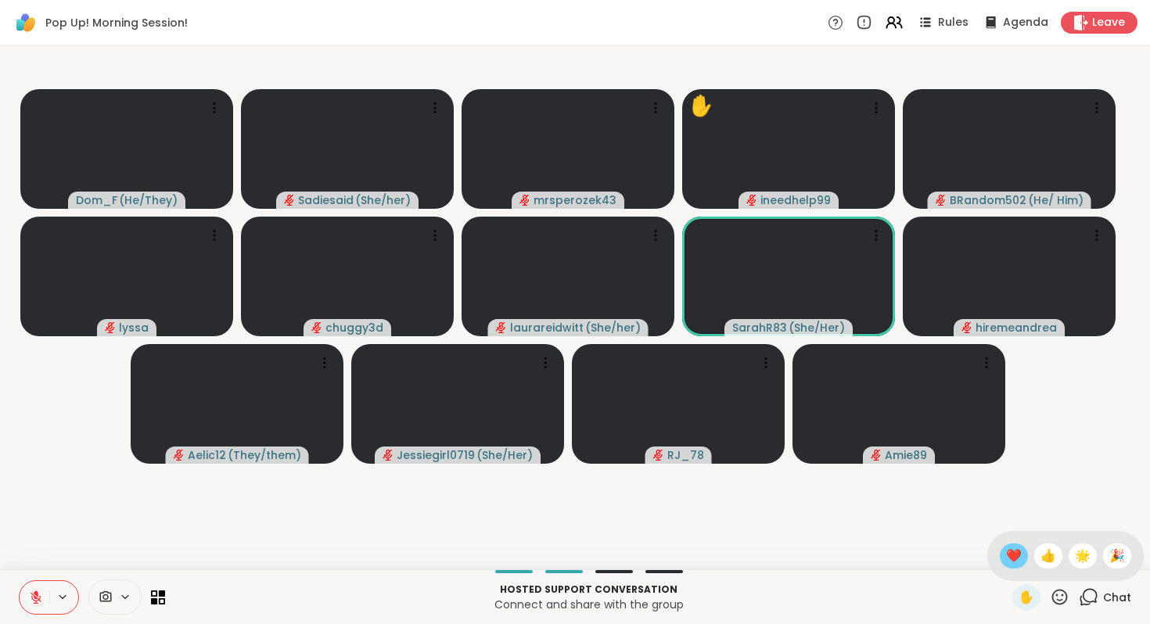
click at [1006, 547] on span "❤️" at bounding box center [1014, 556] width 16 height 19
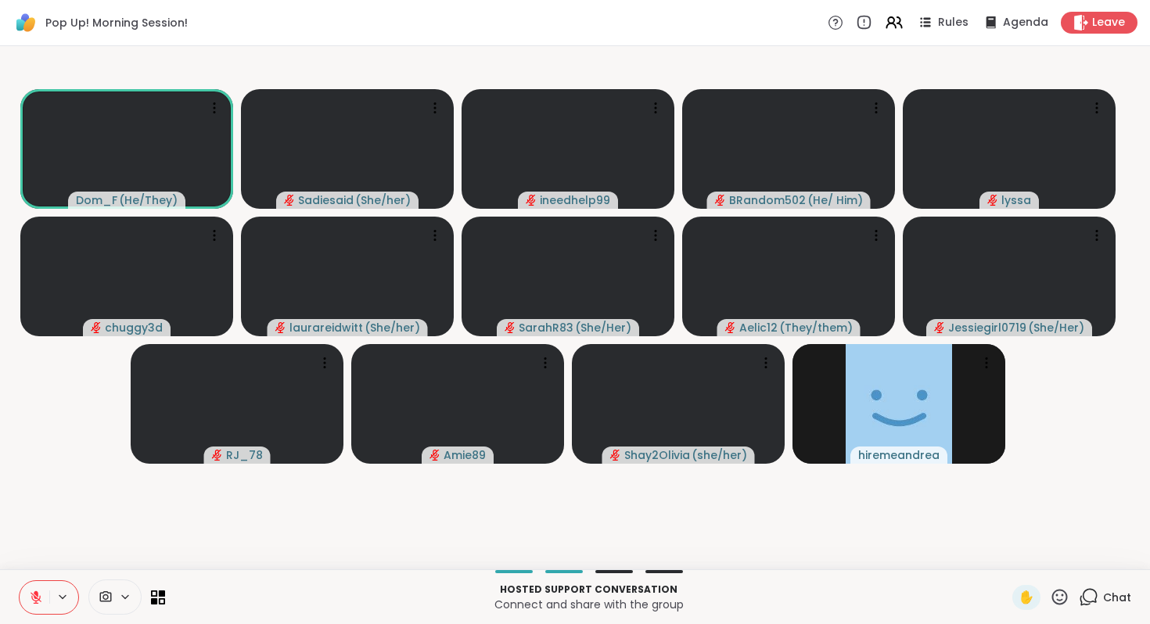
click at [41, 592] on icon at bounding box center [36, 597] width 11 height 11
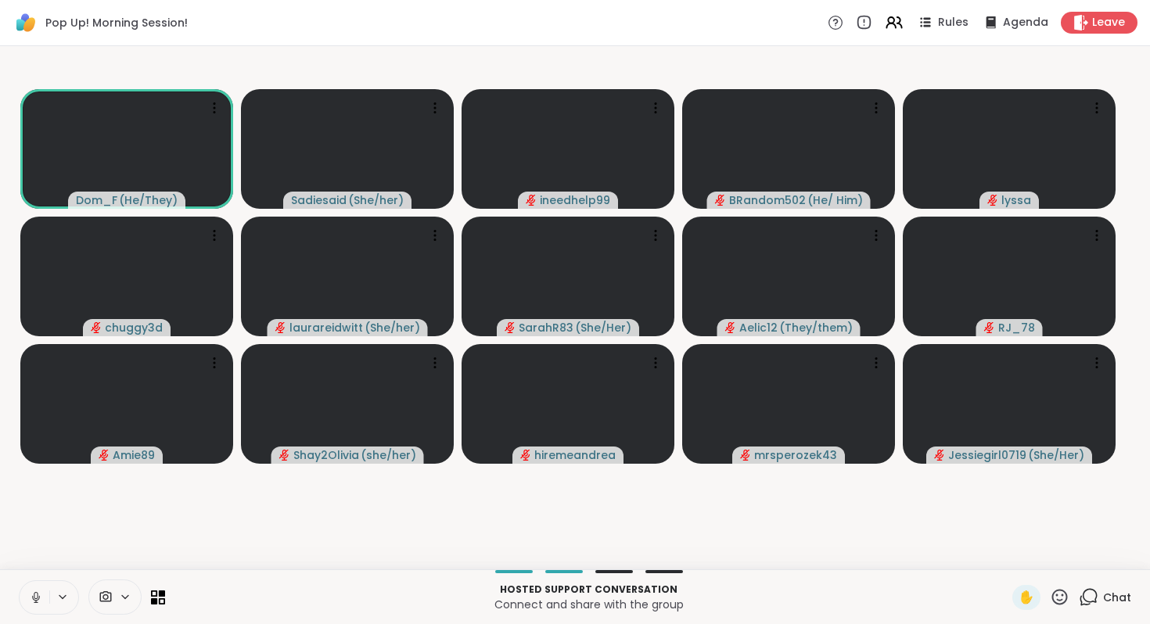
click at [43, 591] on icon at bounding box center [36, 598] width 14 height 14
click at [41, 592] on icon at bounding box center [36, 597] width 11 height 11
click at [43, 591] on icon at bounding box center [36, 598] width 14 height 14
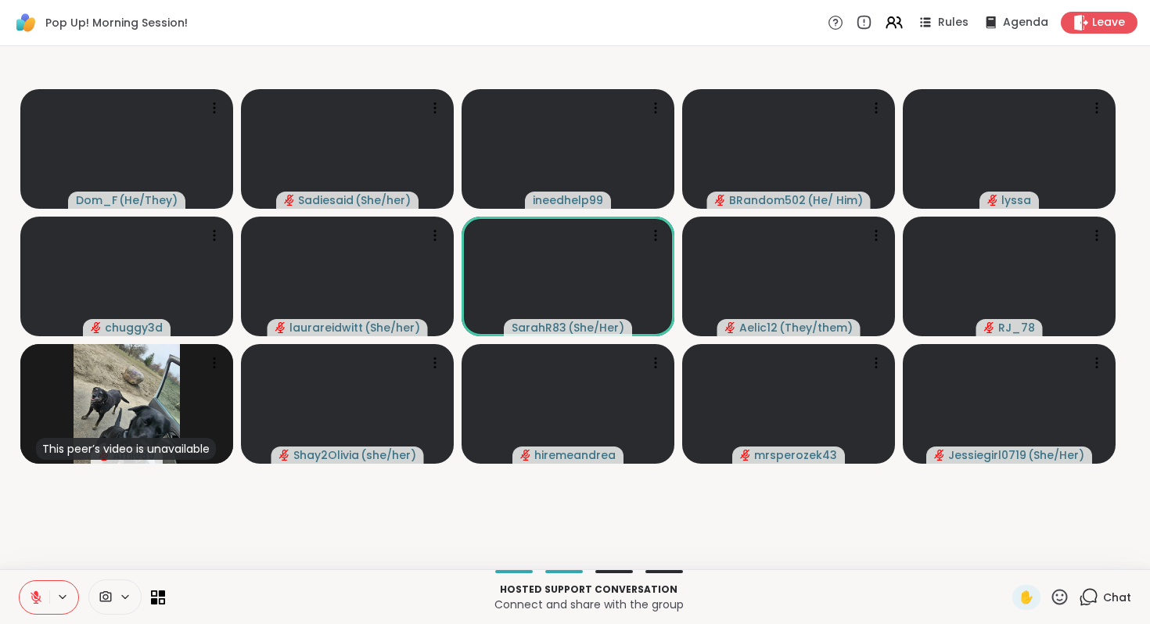
click at [1050, 587] on icon at bounding box center [1060, 597] width 20 height 20
click at [1006, 547] on span "❤️" at bounding box center [1014, 556] width 16 height 19
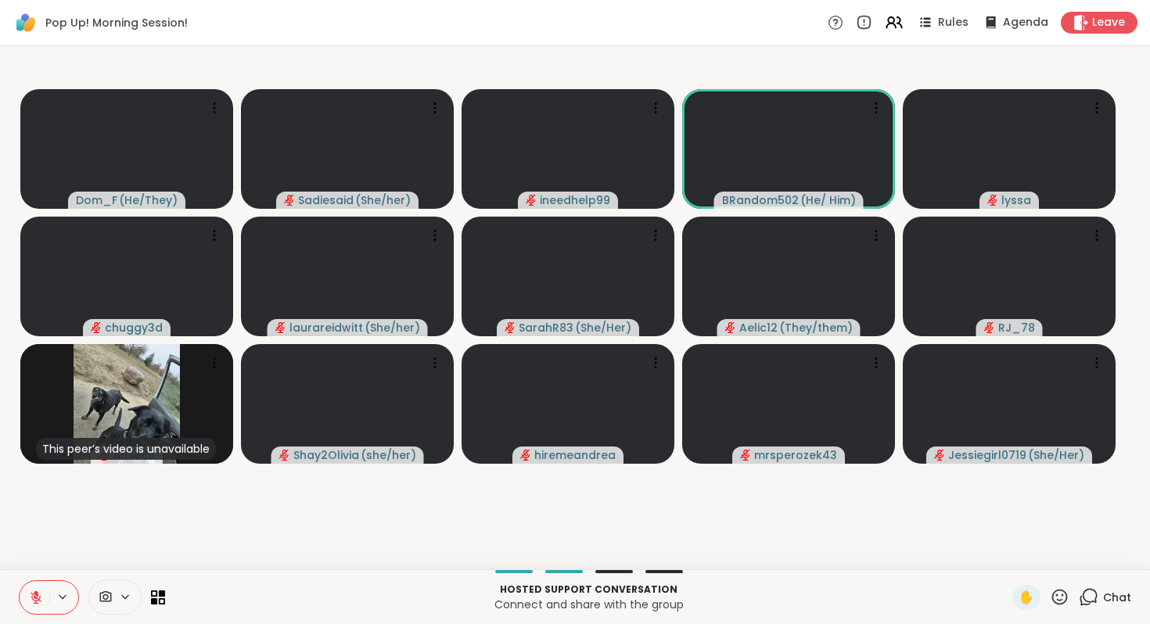
click at [1052, 589] on icon at bounding box center [1060, 597] width 16 height 16
click at [1006, 547] on span "❤️" at bounding box center [1014, 556] width 16 height 19
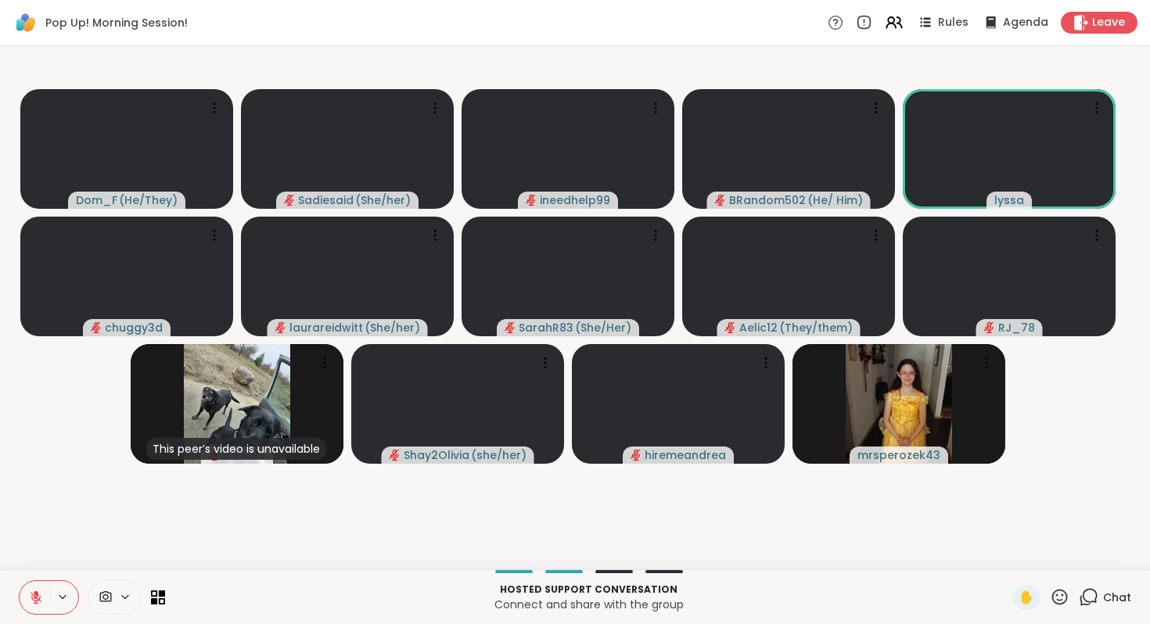
click at [1052, 589] on icon at bounding box center [1060, 597] width 16 height 16
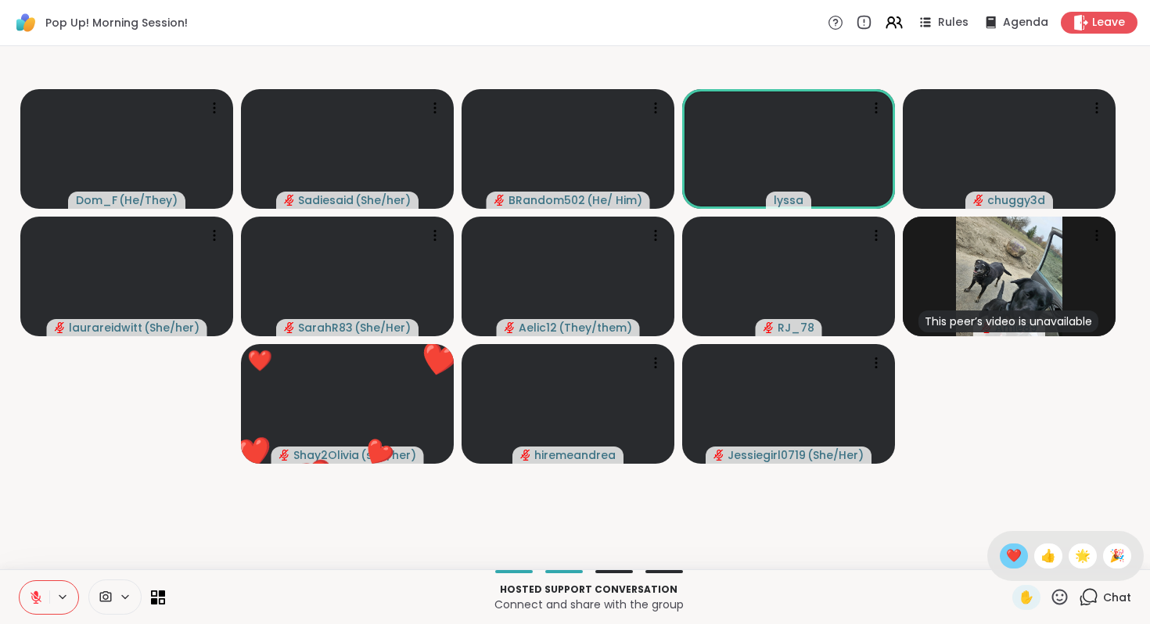
click at [1006, 547] on span "❤️" at bounding box center [1014, 556] width 16 height 19
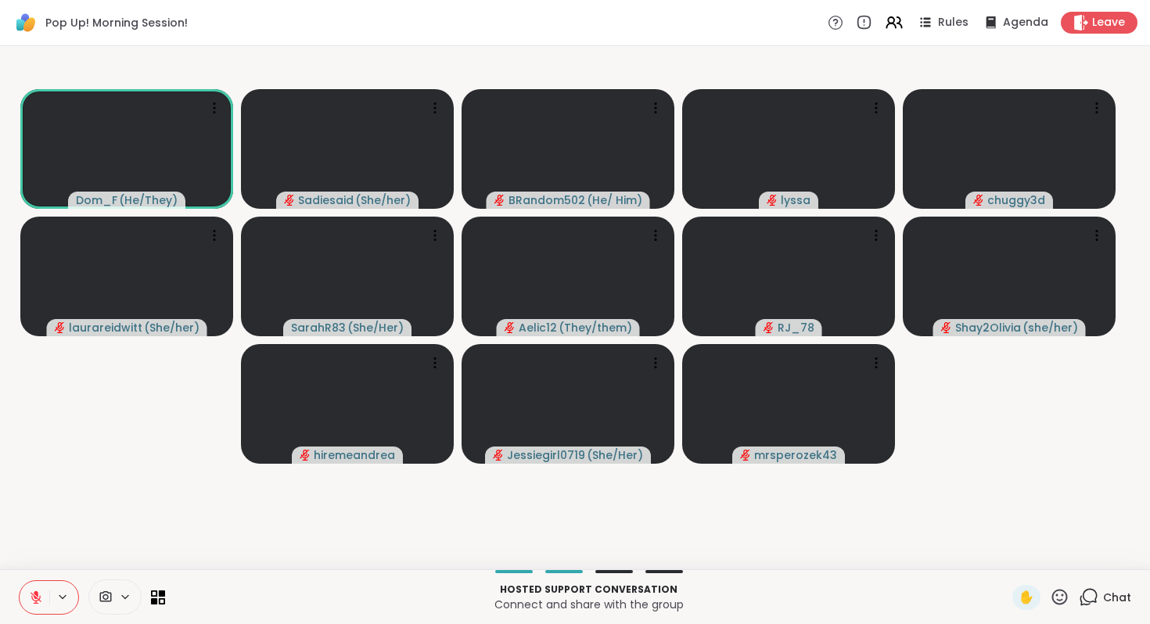
click at [38, 591] on icon at bounding box center [36, 594] width 5 height 6
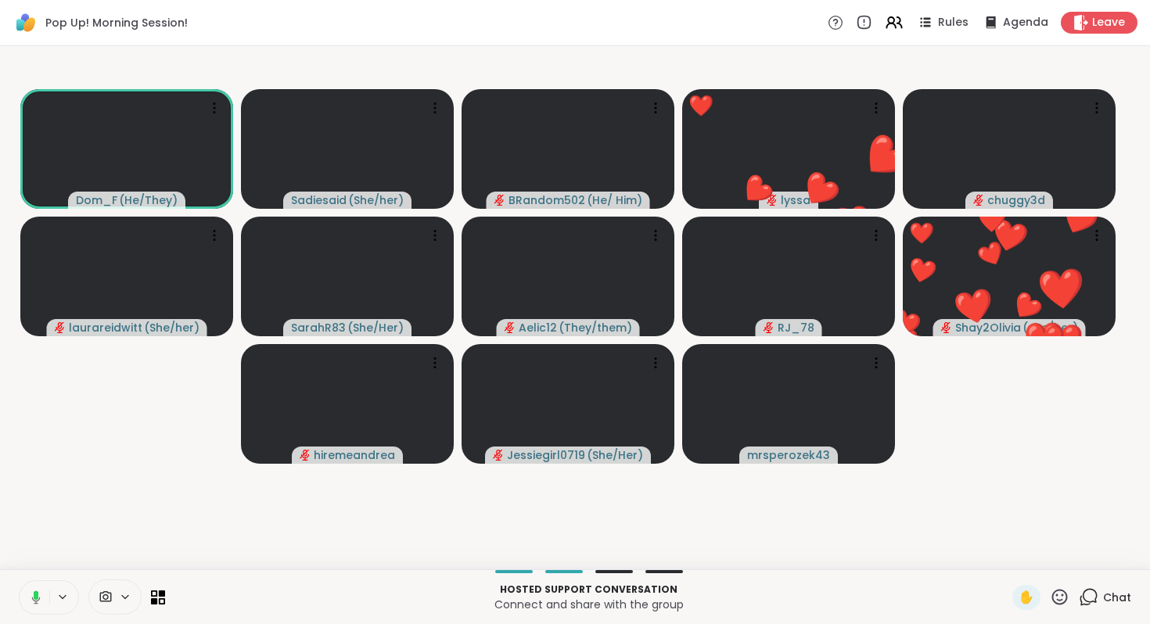
click at [1050, 587] on icon at bounding box center [1060, 597] width 20 height 20
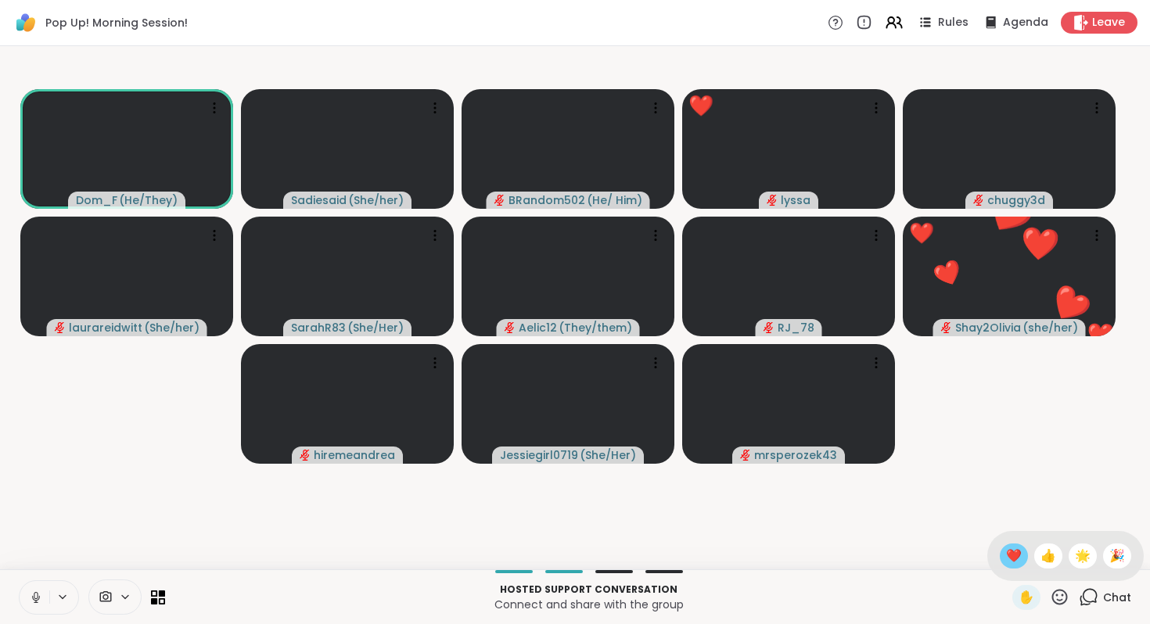
click at [1006, 547] on span "❤️" at bounding box center [1014, 556] width 16 height 19
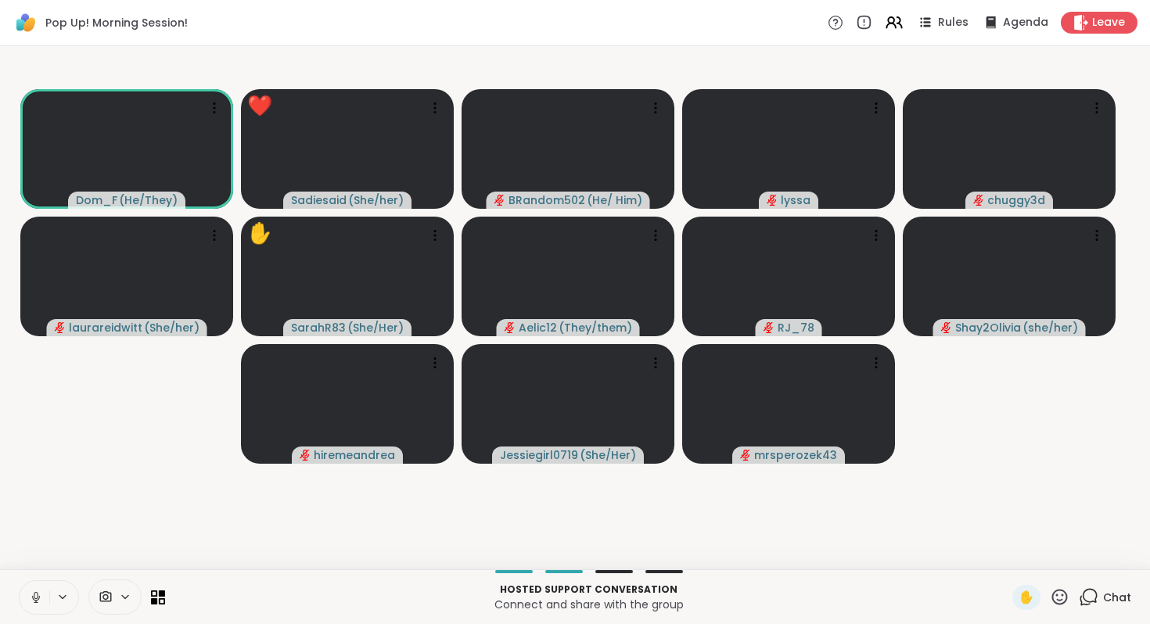
click at [43, 591] on icon at bounding box center [36, 598] width 14 height 14
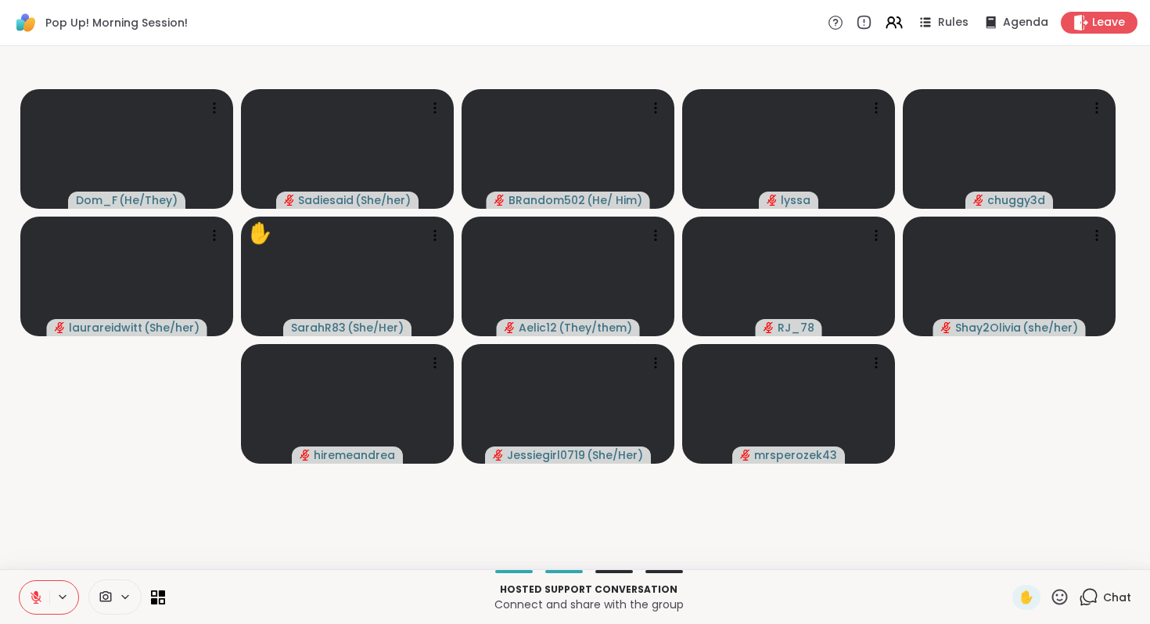
click at [1050, 587] on icon at bounding box center [1060, 597] width 20 height 20
click at [1006, 547] on span "❤️" at bounding box center [1014, 556] width 16 height 19
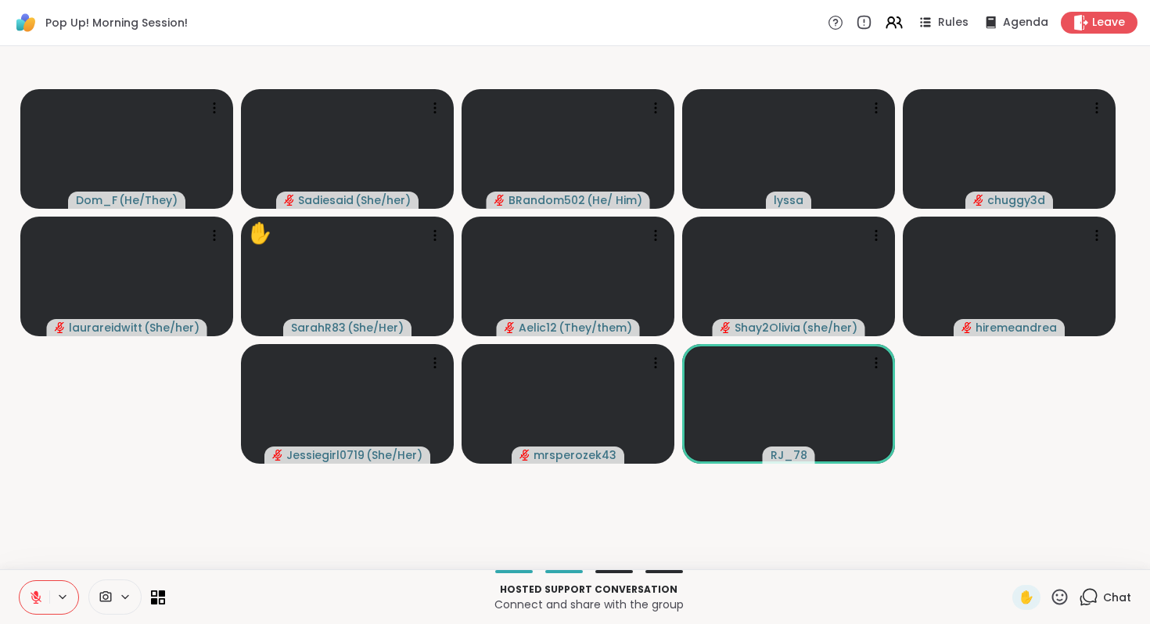
click at [1050, 587] on icon at bounding box center [1060, 597] width 20 height 20
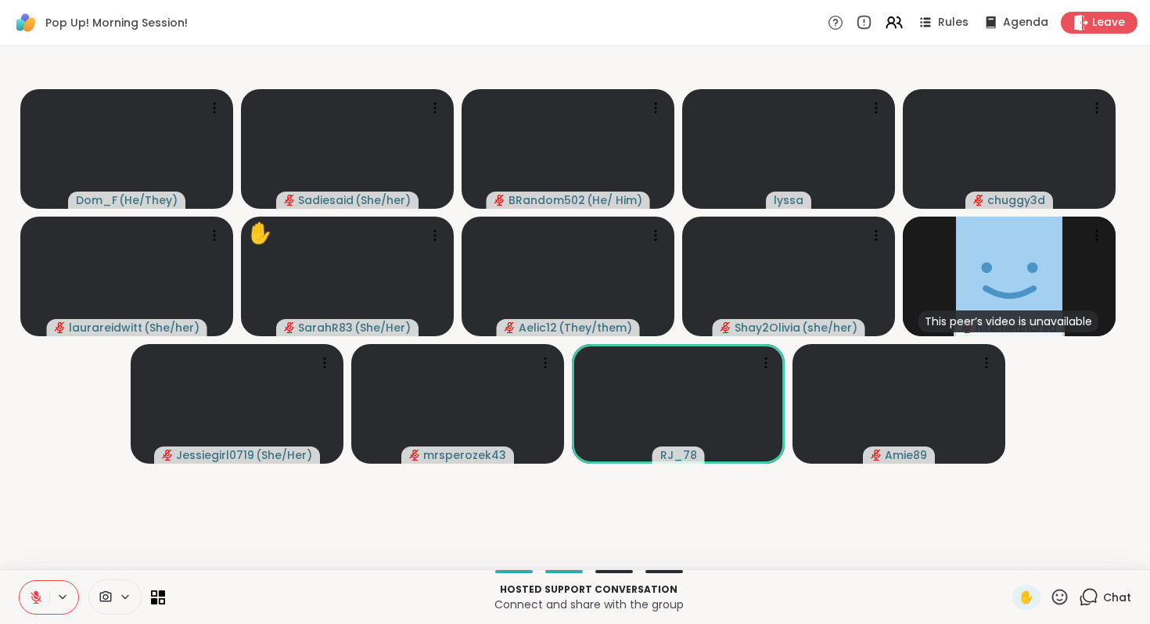
click at [1068, 407] on video-player-container "Dom_F ( He/They ) Sadiesaid ( She/her ) BRandom502 ( He/ Him ) lyssa chuggy3d […" at bounding box center [574, 307] width 1131 height 511
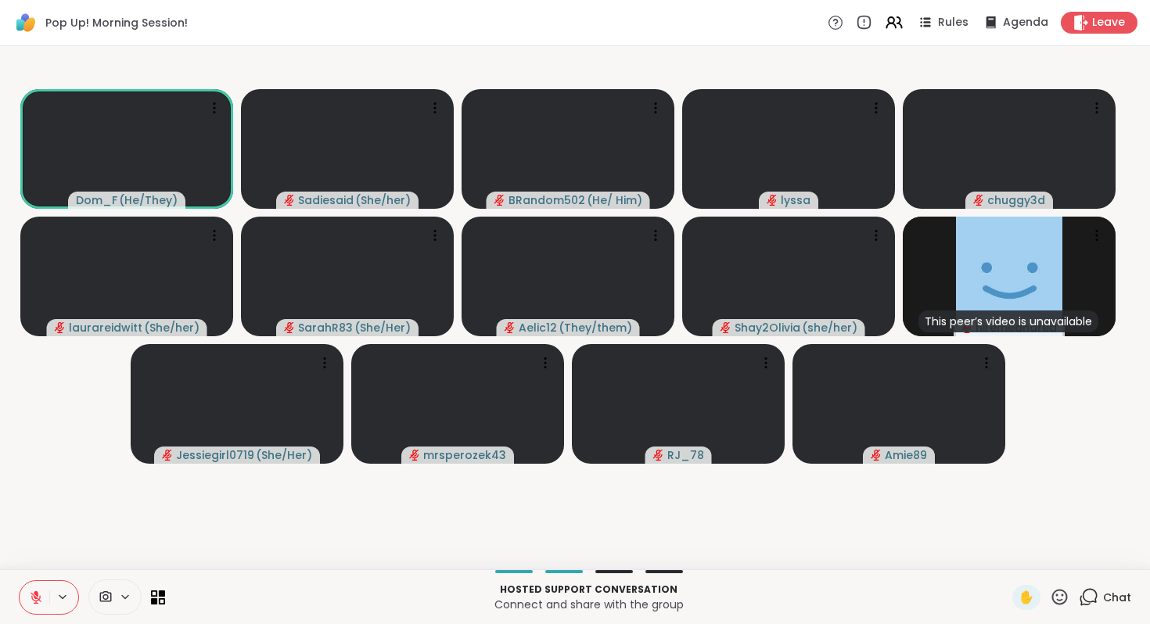
click at [1050, 587] on icon at bounding box center [1060, 597] width 20 height 20
click at [1006, 547] on span "❤️" at bounding box center [1014, 556] width 16 height 19
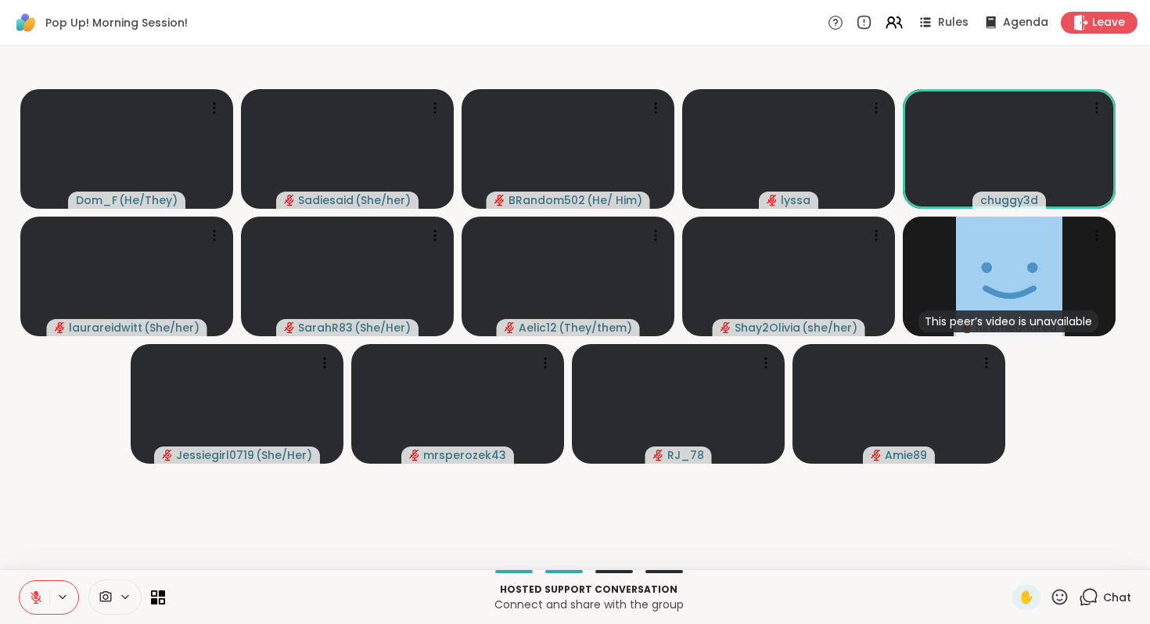
click at [1052, 589] on icon at bounding box center [1060, 597] width 16 height 16
click at [1040, 547] on span "👍" at bounding box center [1048, 556] width 16 height 19
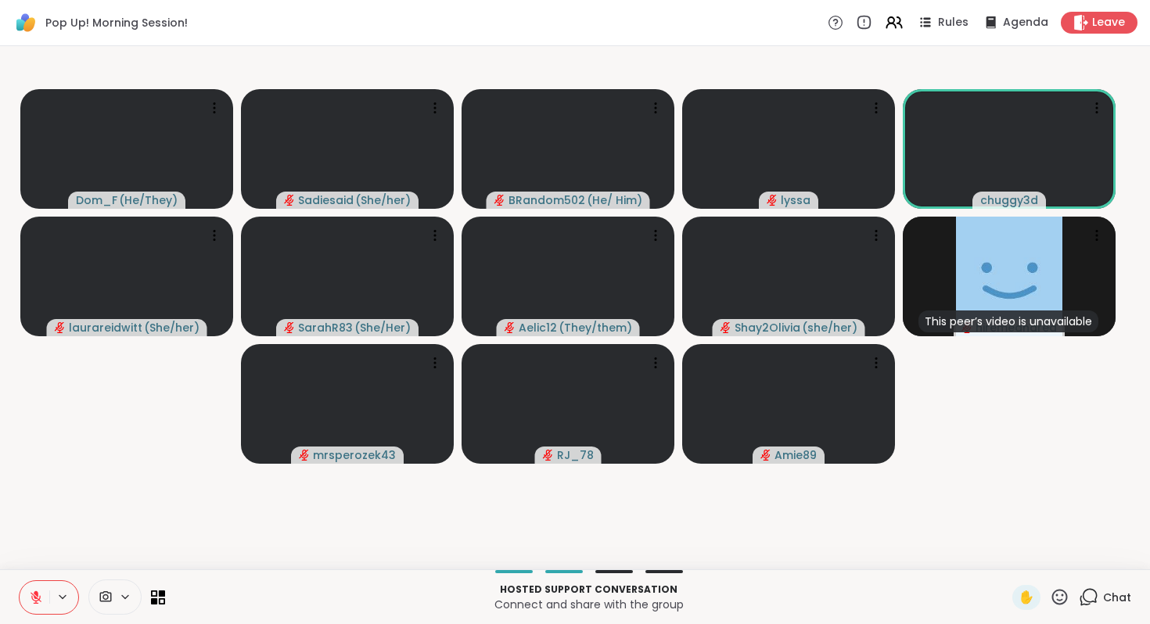
click at [975, 451] on video-player-container "Dom_F ( He/They ) Sadiesaid ( She/her ) BRandom502 ( He/ Him ) lyssa chuggy3d […" at bounding box center [574, 307] width 1131 height 511
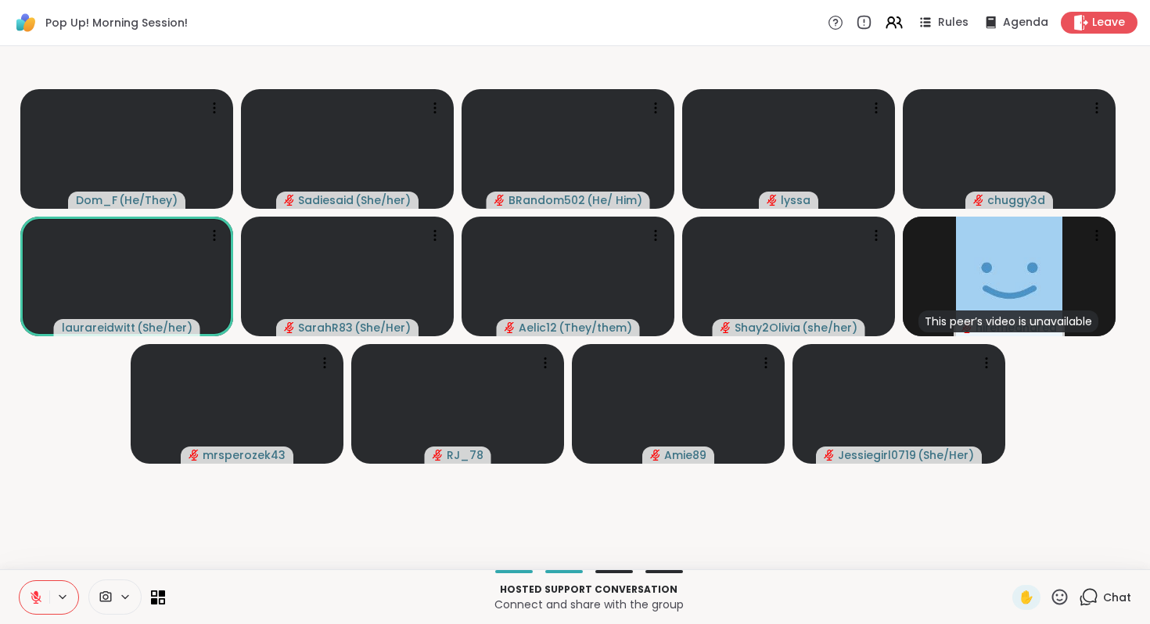
click at [1050, 587] on icon at bounding box center [1060, 597] width 20 height 20
click at [1006, 547] on span "❤️" at bounding box center [1014, 556] width 16 height 19
click at [916, 512] on video-player-container "Dom_F ( He/They ) ❤️ Sadiesaid ( She/her ) ❤️ ❤️ ❤️ ❤️ ❤️ ❤️ ❤️ ❤️ ❤️ ❤️ ❤️ ❤️ …" at bounding box center [574, 307] width 1131 height 511
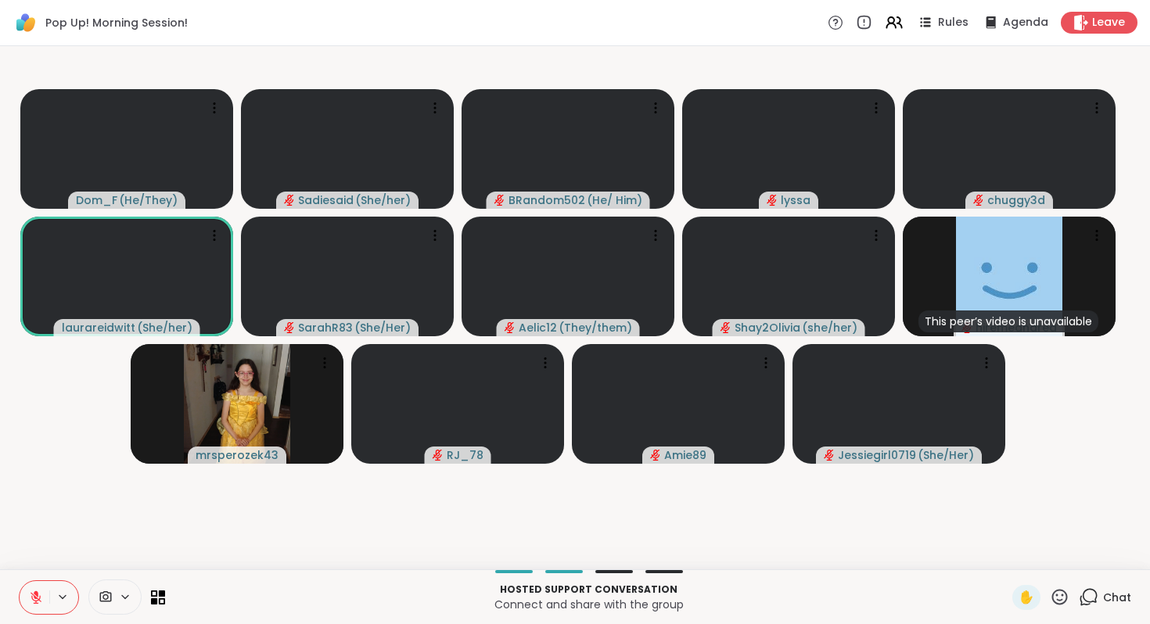
click at [1050, 587] on icon at bounding box center [1060, 597] width 20 height 20
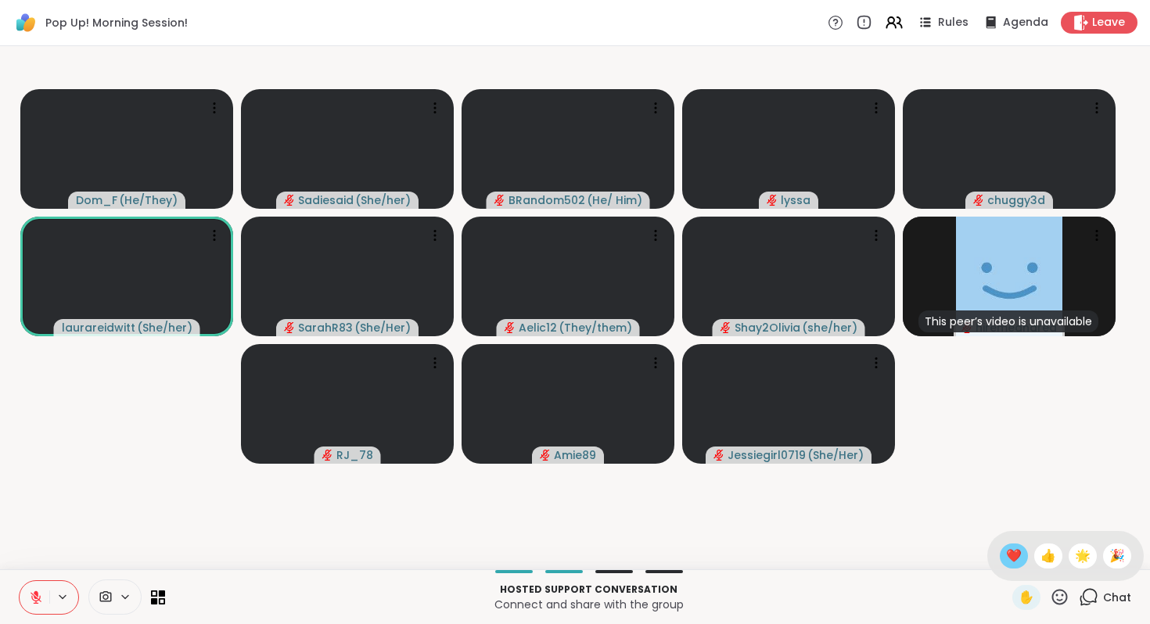
click at [1006, 547] on span "❤️" at bounding box center [1014, 556] width 16 height 19
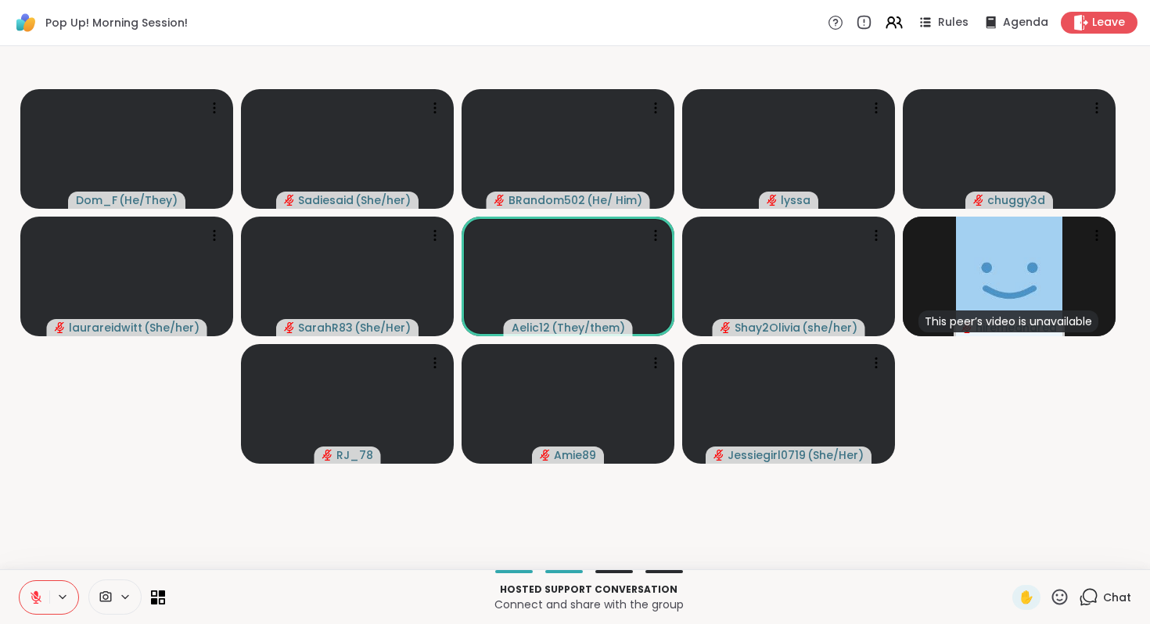
click at [1050, 587] on icon at bounding box center [1060, 597] width 20 height 20
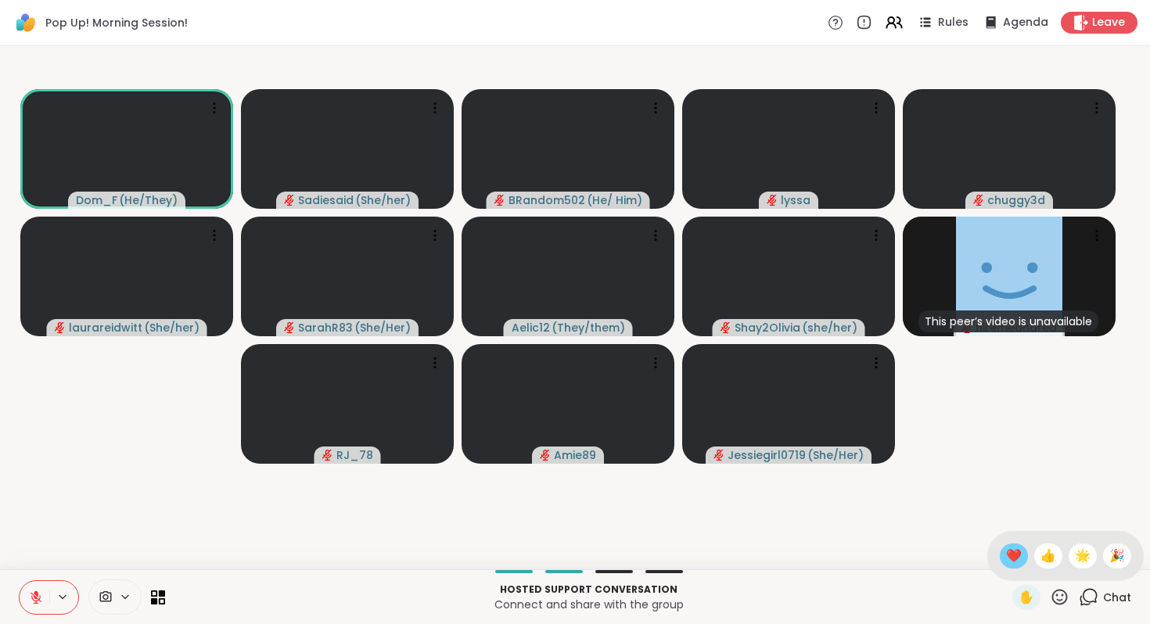
click at [1006, 547] on span "❤️" at bounding box center [1014, 556] width 16 height 19
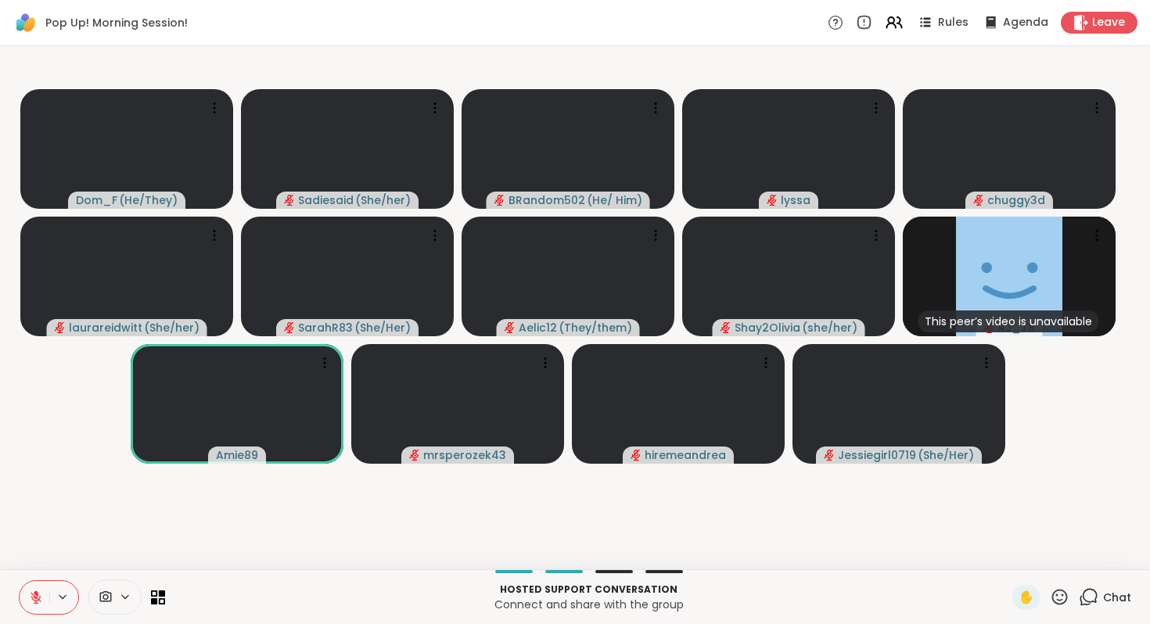
click at [1052, 589] on icon at bounding box center [1060, 597] width 16 height 16
click at [1000, 544] on div "❤️" at bounding box center [1014, 556] width 28 height 25
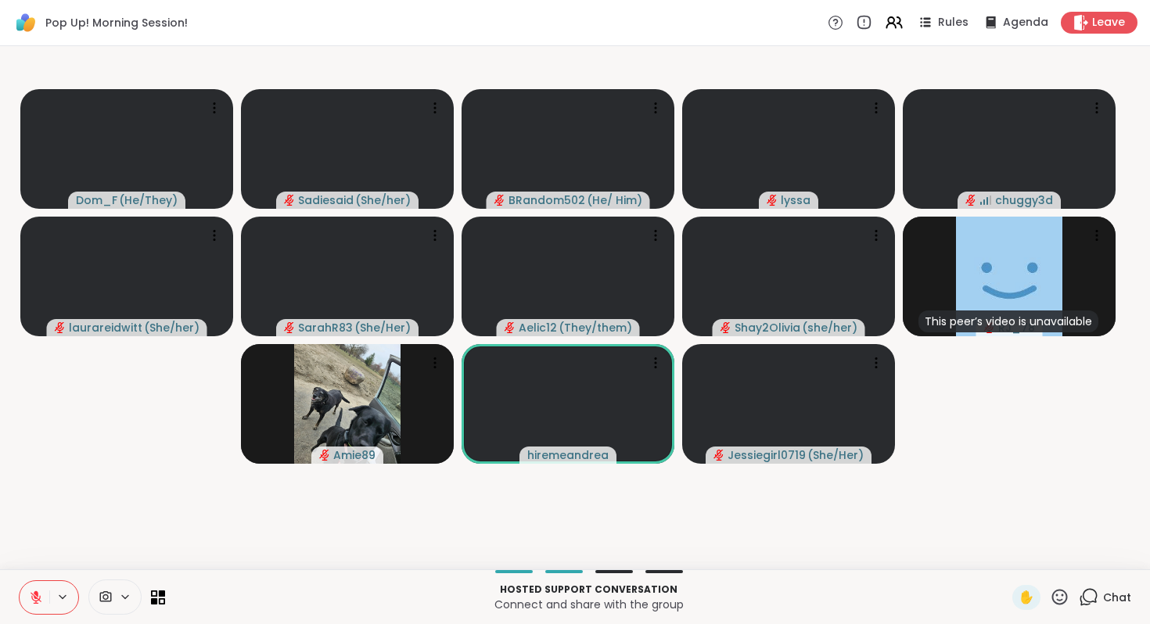
click at [1052, 589] on icon at bounding box center [1060, 597] width 16 height 16
click at [1109, 547] on span "🎉" at bounding box center [1117, 556] width 16 height 19
click at [1050, 587] on icon at bounding box center [1060, 597] width 20 height 20
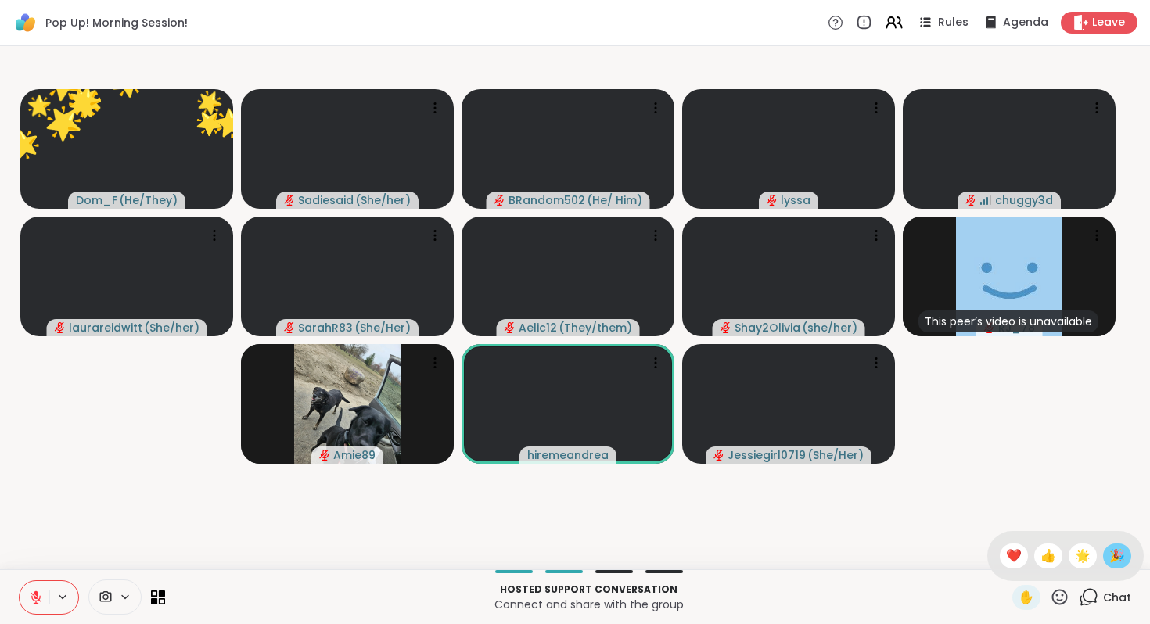
click at [1109, 547] on span "🎉" at bounding box center [1117, 556] width 16 height 19
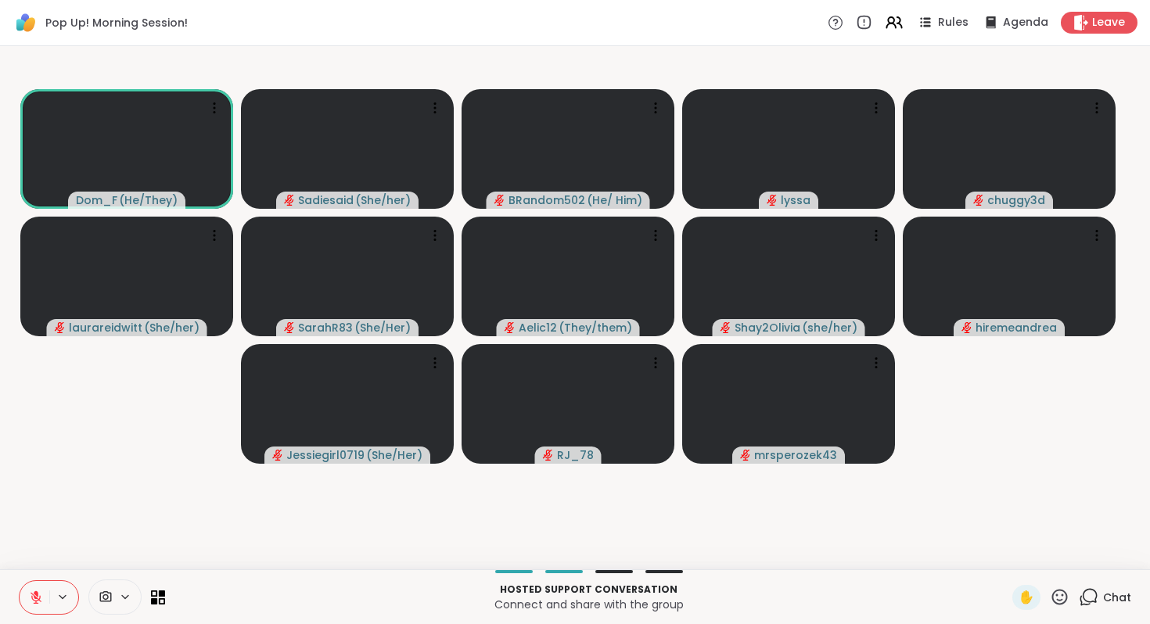
click at [78, 591] on button at bounding box center [63, 597] width 29 height 13
click at [43, 591] on icon at bounding box center [36, 598] width 14 height 14
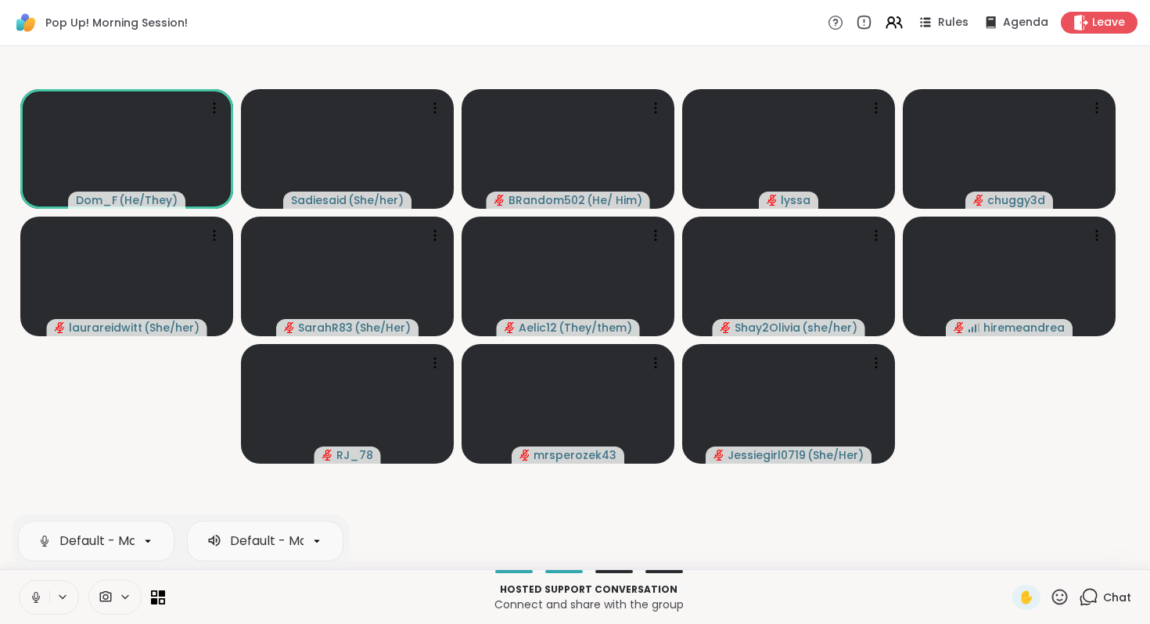
click at [43, 591] on icon at bounding box center [36, 598] width 14 height 14
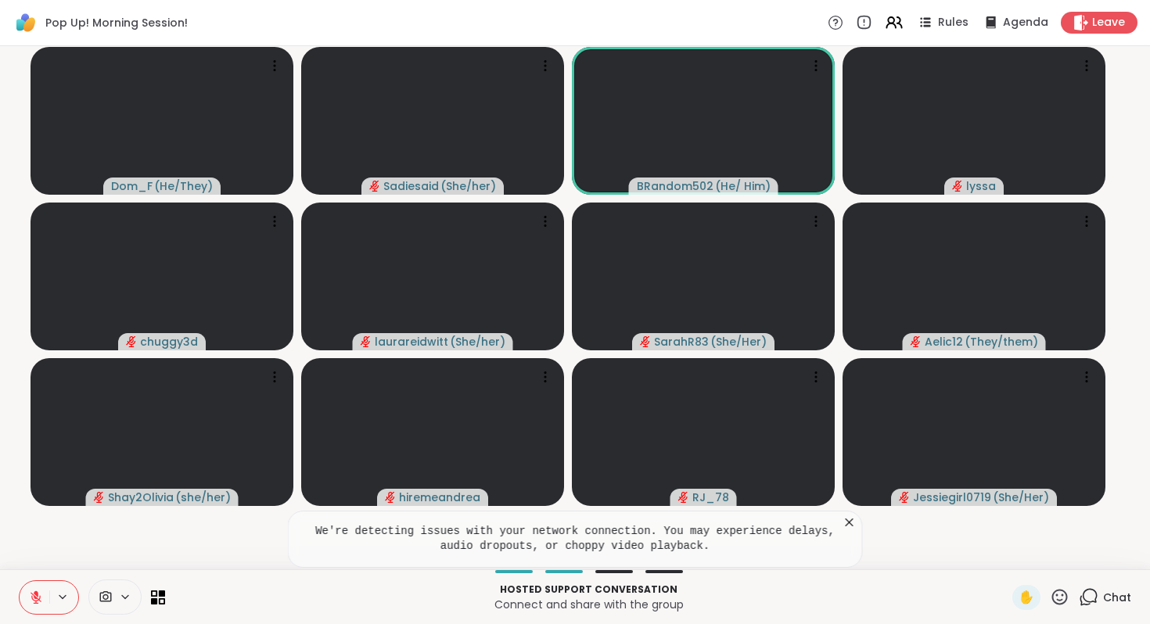
click at [1050, 587] on icon at bounding box center [1060, 597] width 20 height 20
click at [1006, 547] on span "❤️" at bounding box center [1014, 556] width 16 height 19
click at [851, 515] on icon at bounding box center [850, 523] width 16 height 16
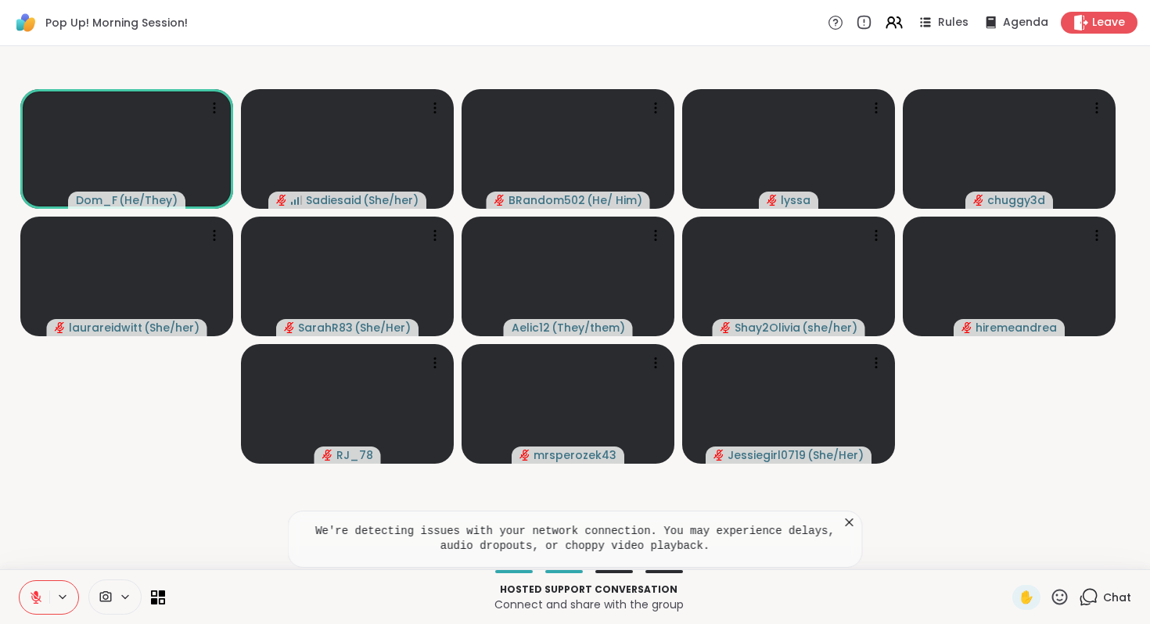
click at [843, 515] on icon at bounding box center [850, 523] width 16 height 16
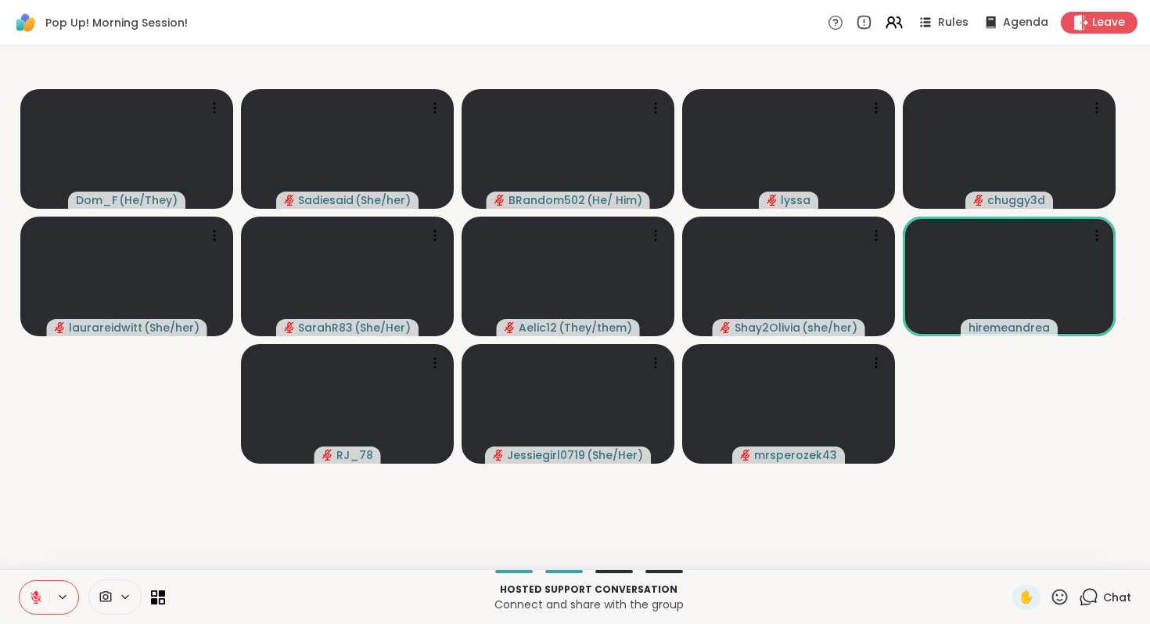
click at [1012, 585] on div "✋" at bounding box center [1040, 597] width 57 height 25
click at [1050, 587] on icon at bounding box center [1060, 597] width 20 height 20
click at [1006, 547] on span "❤️" at bounding box center [1014, 556] width 16 height 19
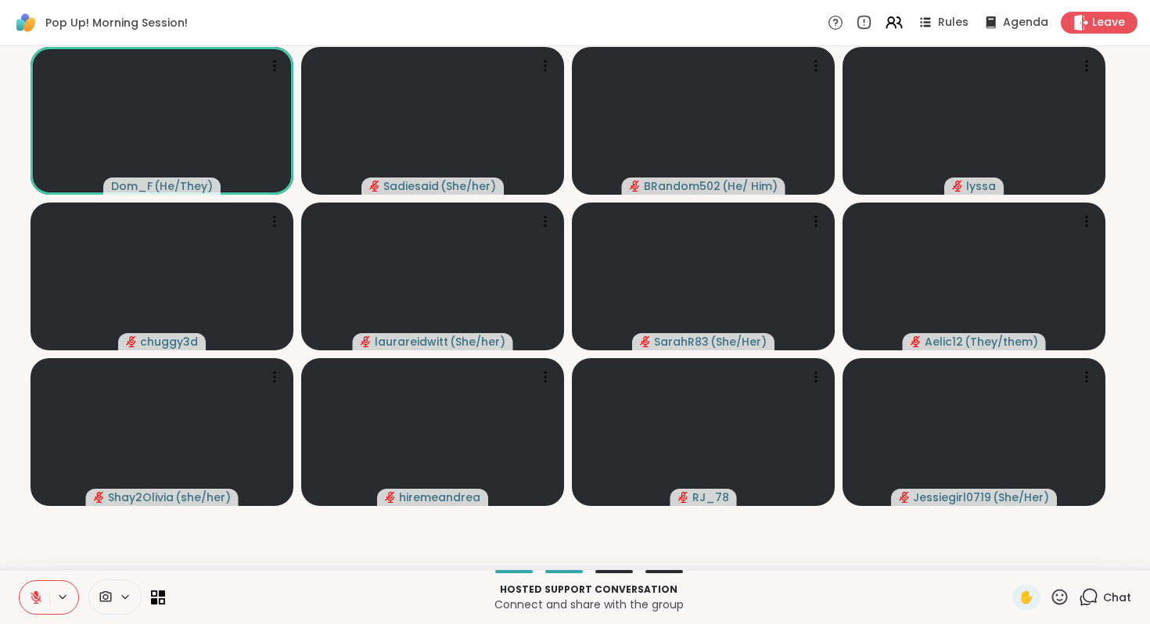
click at [1050, 587] on icon at bounding box center [1060, 597] width 20 height 20
click at [1109, 547] on span "🎉" at bounding box center [1117, 556] width 16 height 19
click at [41, 592] on icon at bounding box center [36, 597] width 11 height 11
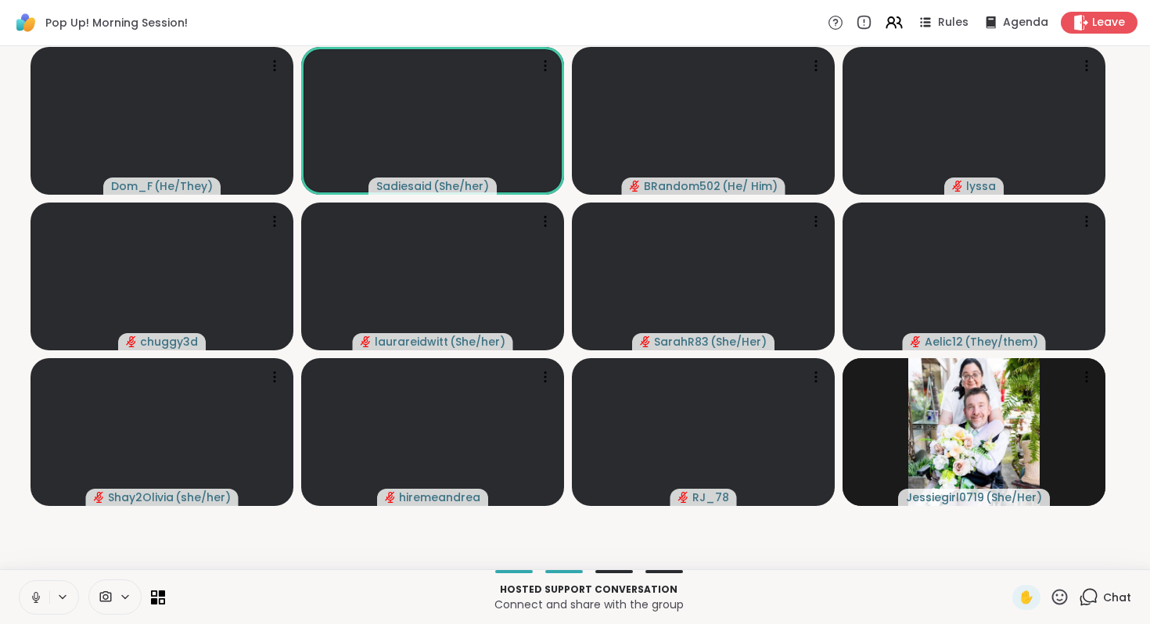
click at [40, 595] on icon at bounding box center [36, 597] width 8 height 5
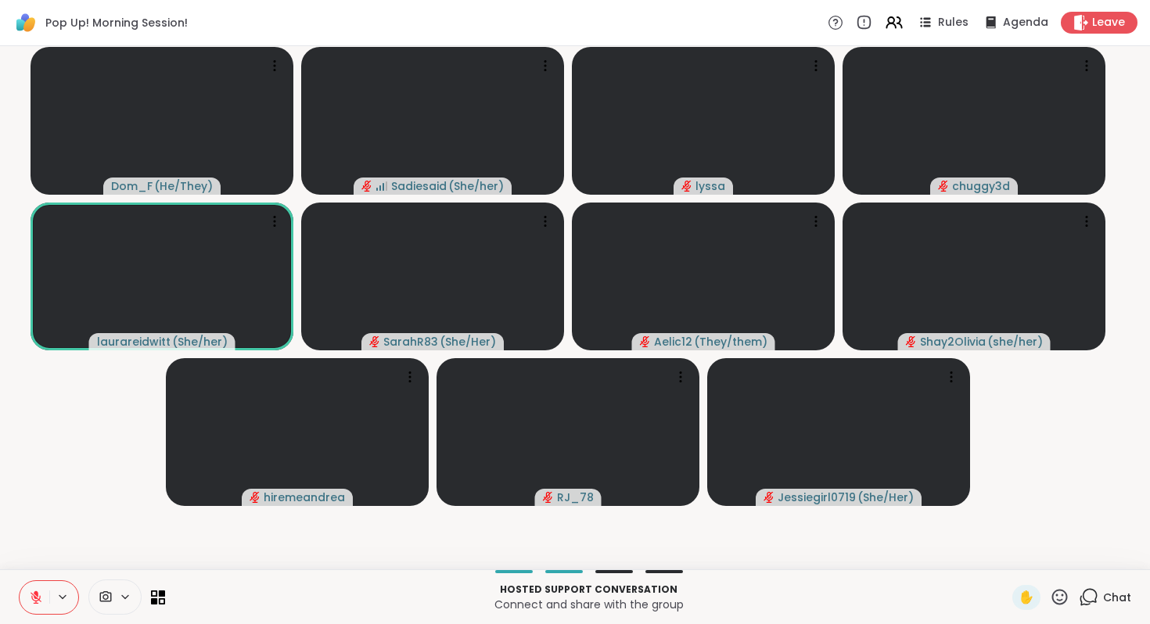
click at [1079, 587] on icon at bounding box center [1089, 597] width 20 height 20
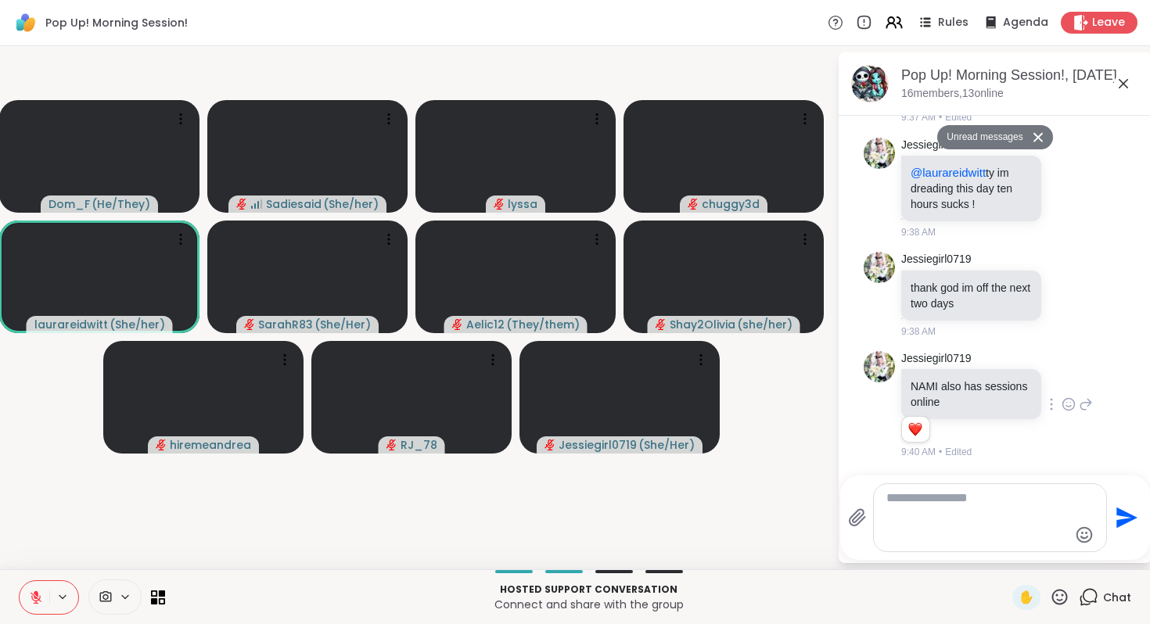
scroll to position [16395, 0]
click at [974, 490] on textarea "Type your message" at bounding box center [977, 517] width 182 height 55
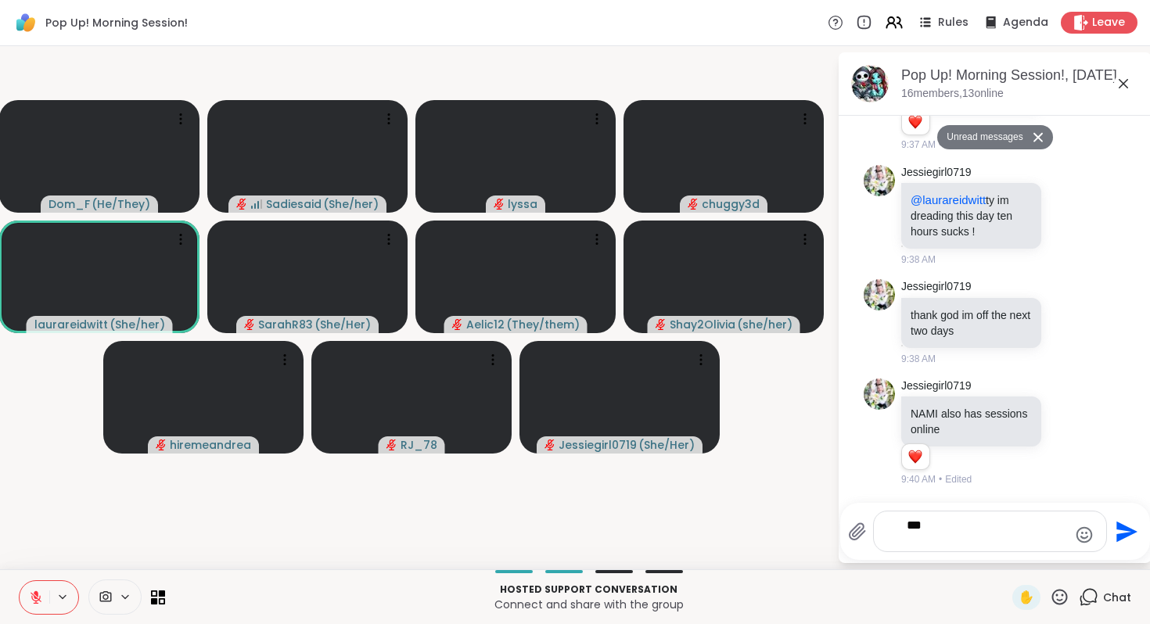
type textarea "***"
click at [1112, 519] on icon "Send" at bounding box center [1124, 531] width 25 height 25
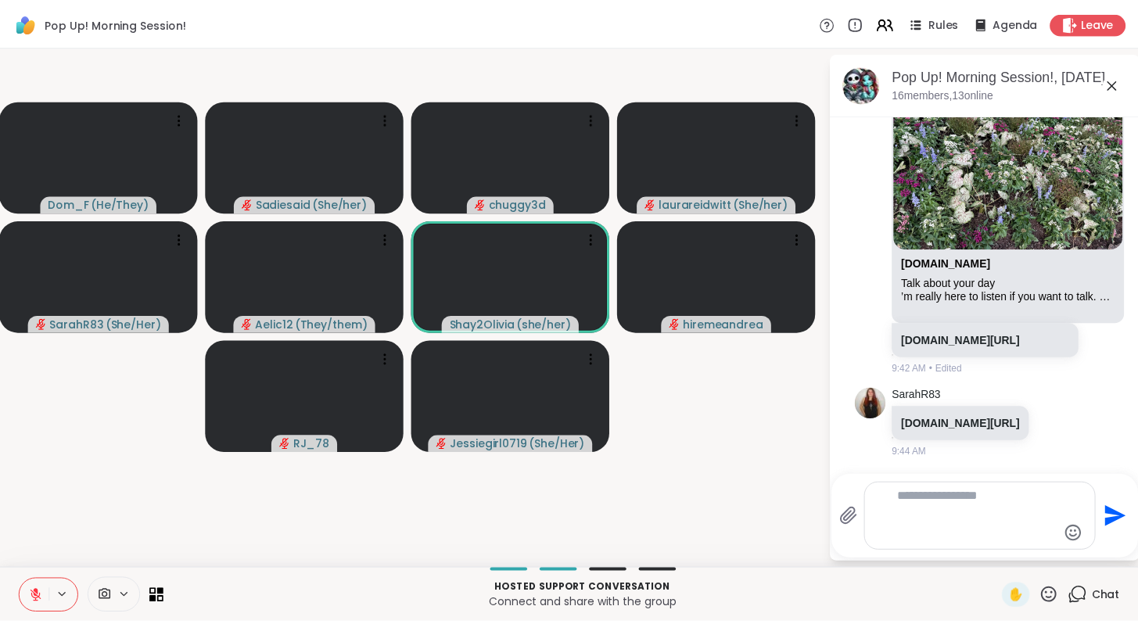
scroll to position [20203, 0]
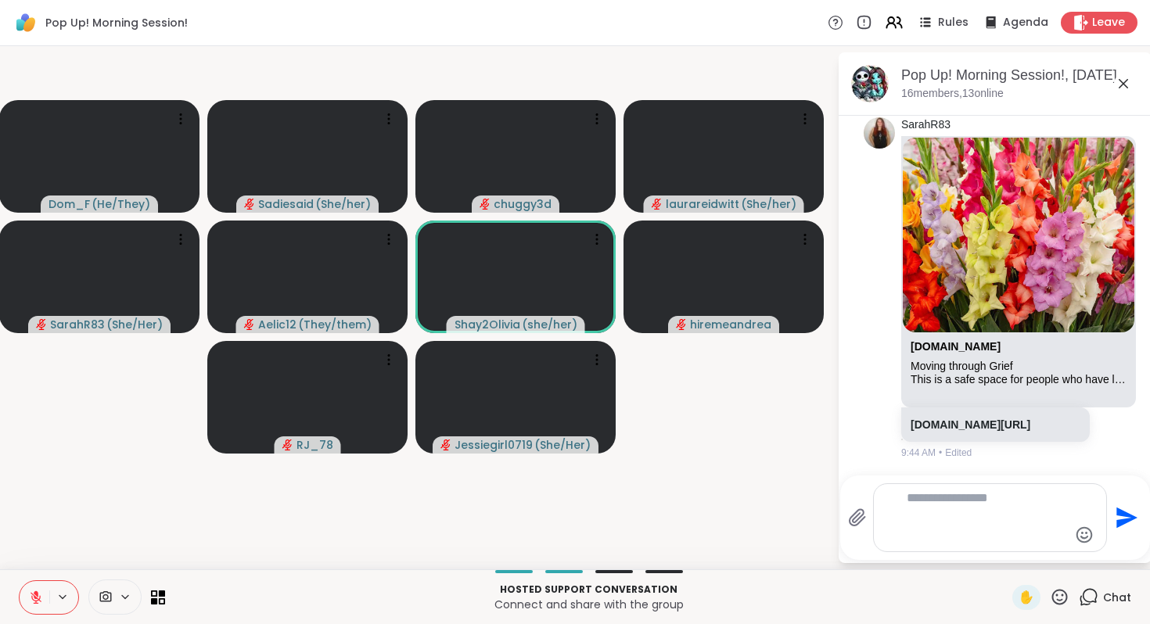
click at [1114, 93] on icon at bounding box center [1123, 83] width 19 height 19
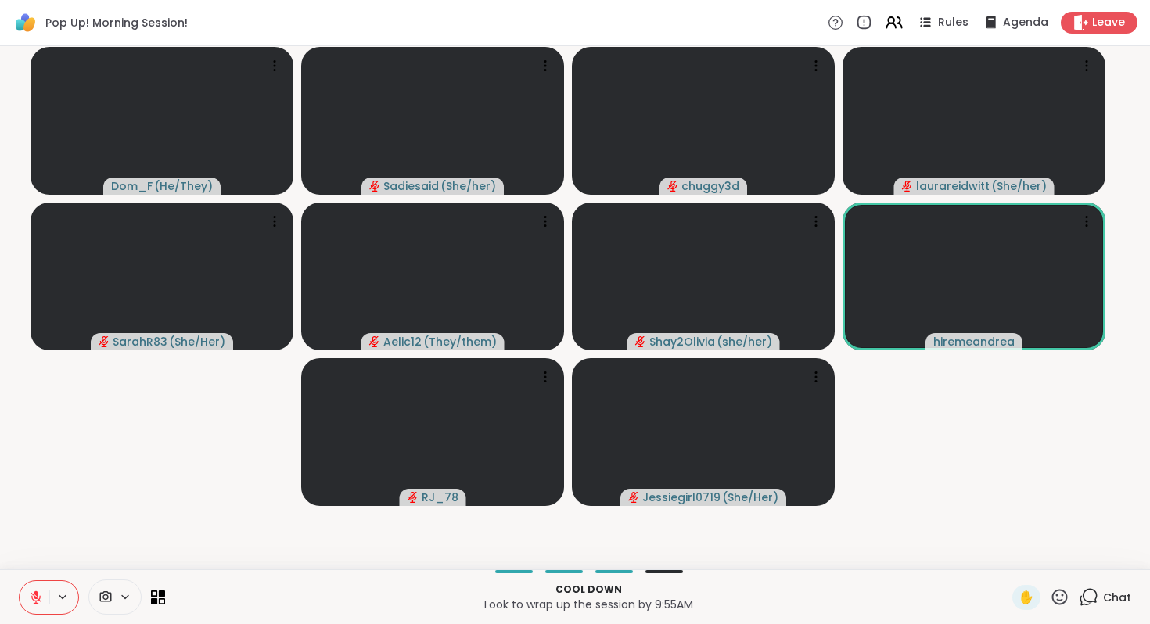
click at [1050, 587] on icon at bounding box center [1060, 597] width 20 height 20
click at [1006, 547] on span "❤️" at bounding box center [1014, 556] width 16 height 19
click at [1012, 586] on div "✋" at bounding box center [1040, 597] width 57 height 25
click at [1052, 589] on icon at bounding box center [1060, 597] width 16 height 16
click at [1006, 547] on span "❤️" at bounding box center [1014, 556] width 16 height 19
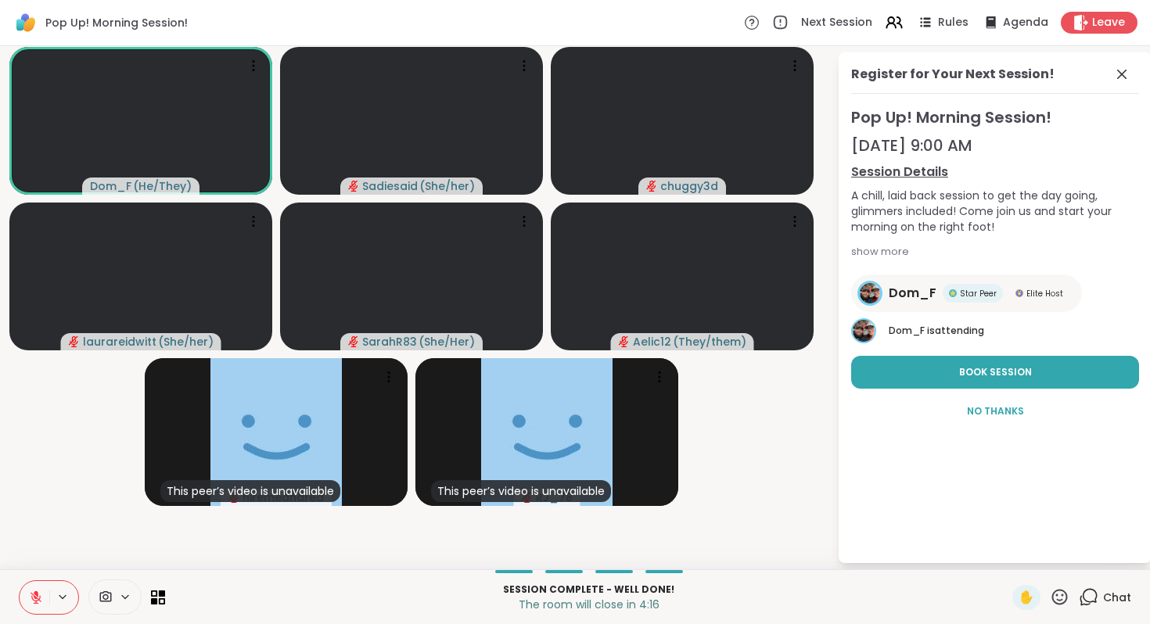
click at [49, 586] on button at bounding box center [35, 597] width 30 height 33
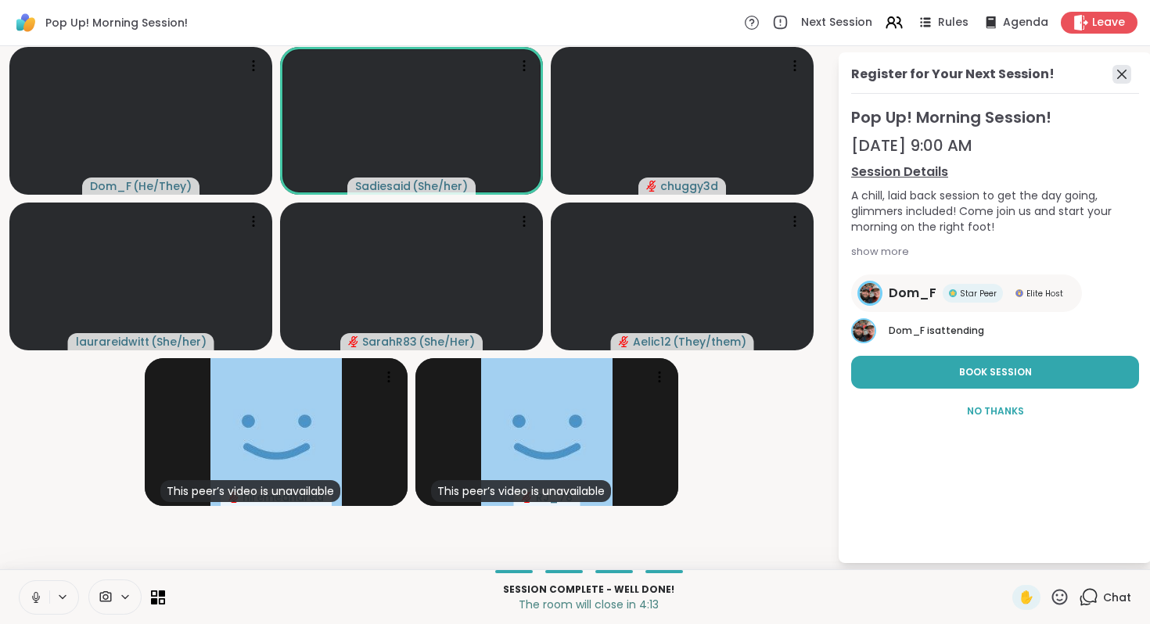
click at [1112, 84] on icon at bounding box center [1121, 74] width 19 height 19
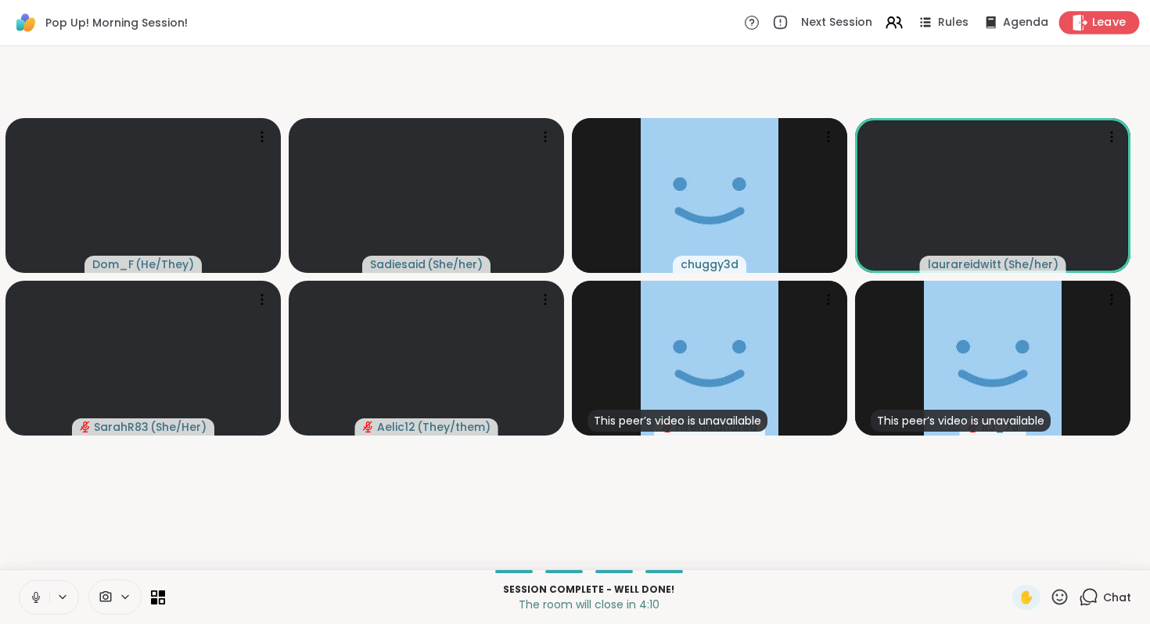
click at [1073, 31] on icon at bounding box center [1080, 22] width 15 height 16
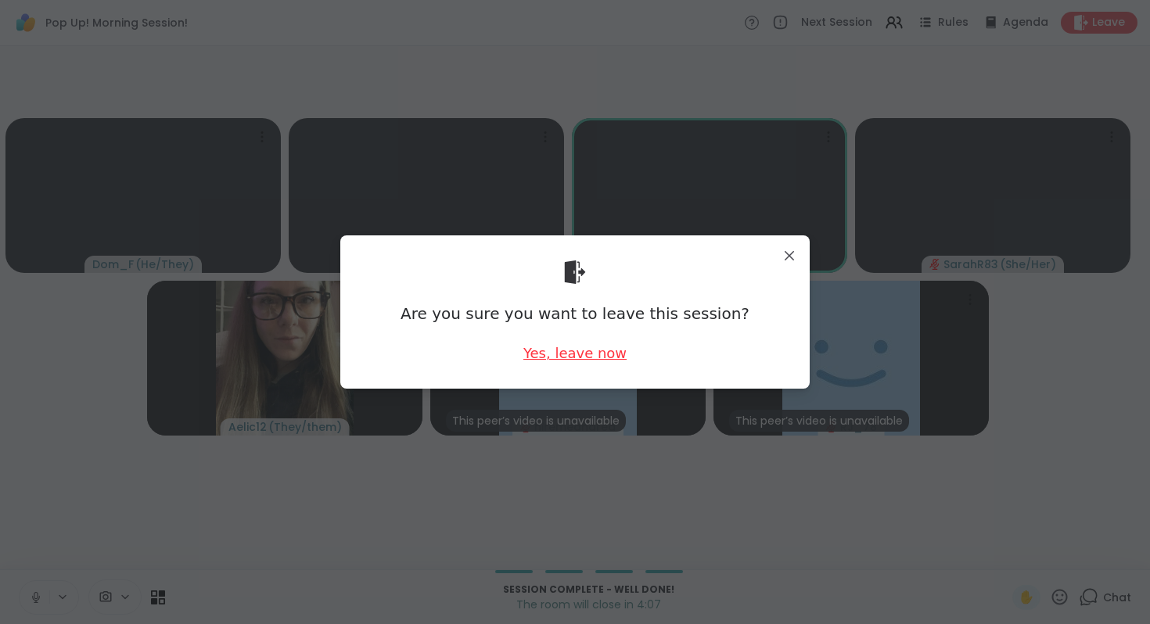
click at [580, 363] on div "Yes, leave now" at bounding box center [574, 353] width 103 height 20
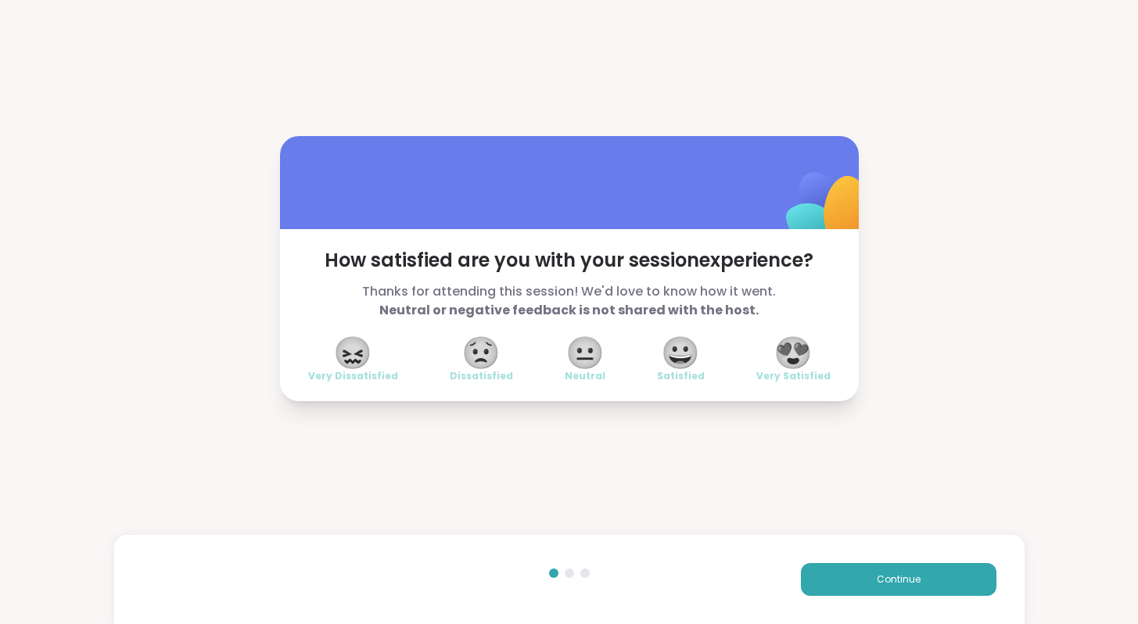
click at [774, 367] on span "😍" at bounding box center [793, 353] width 39 height 28
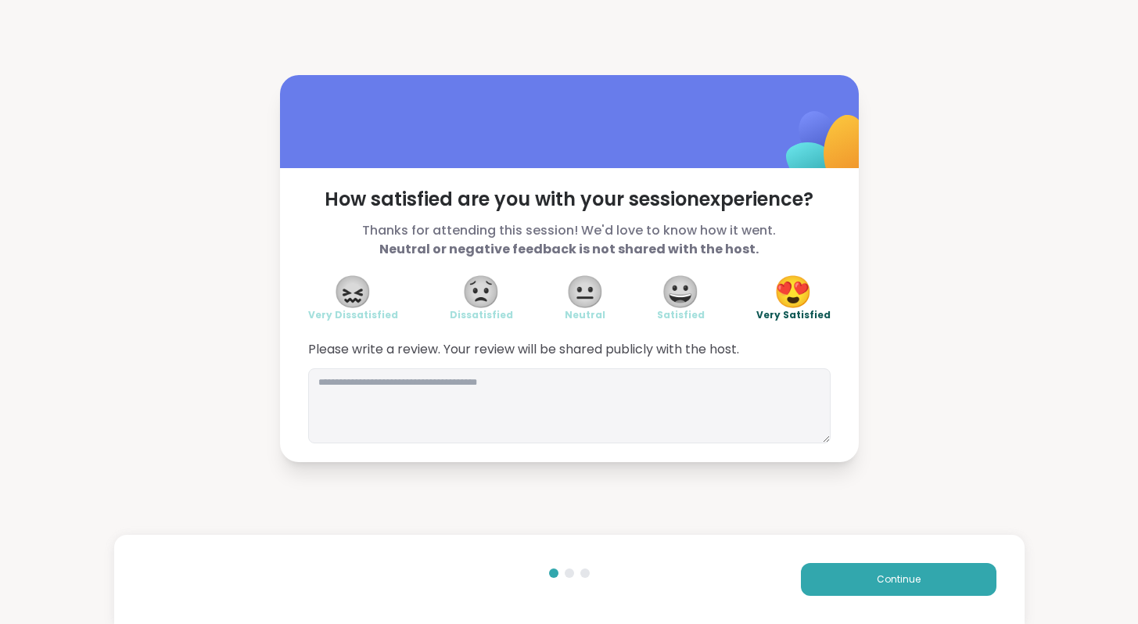
scroll to position [264, 0]
